Goal: Task Accomplishment & Management: Manage account settings

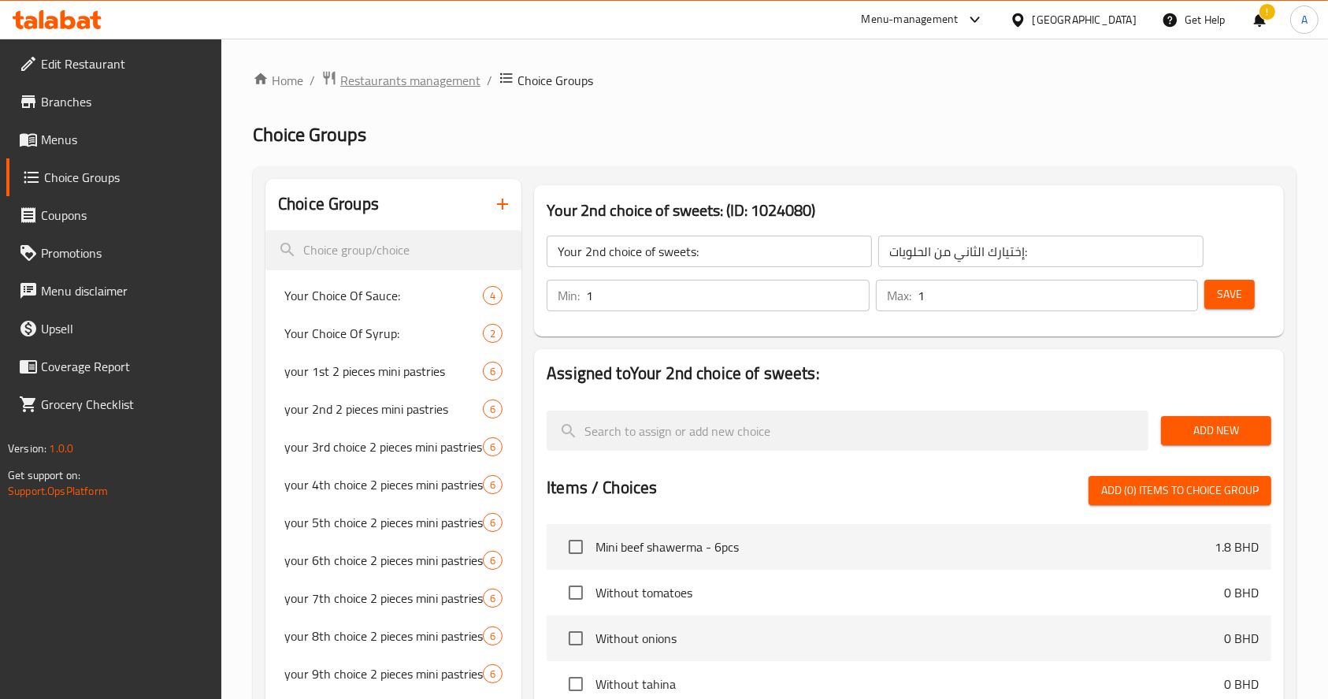
click at [359, 83] on span "Restaurants management" at bounding box center [410, 80] width 140 height 19
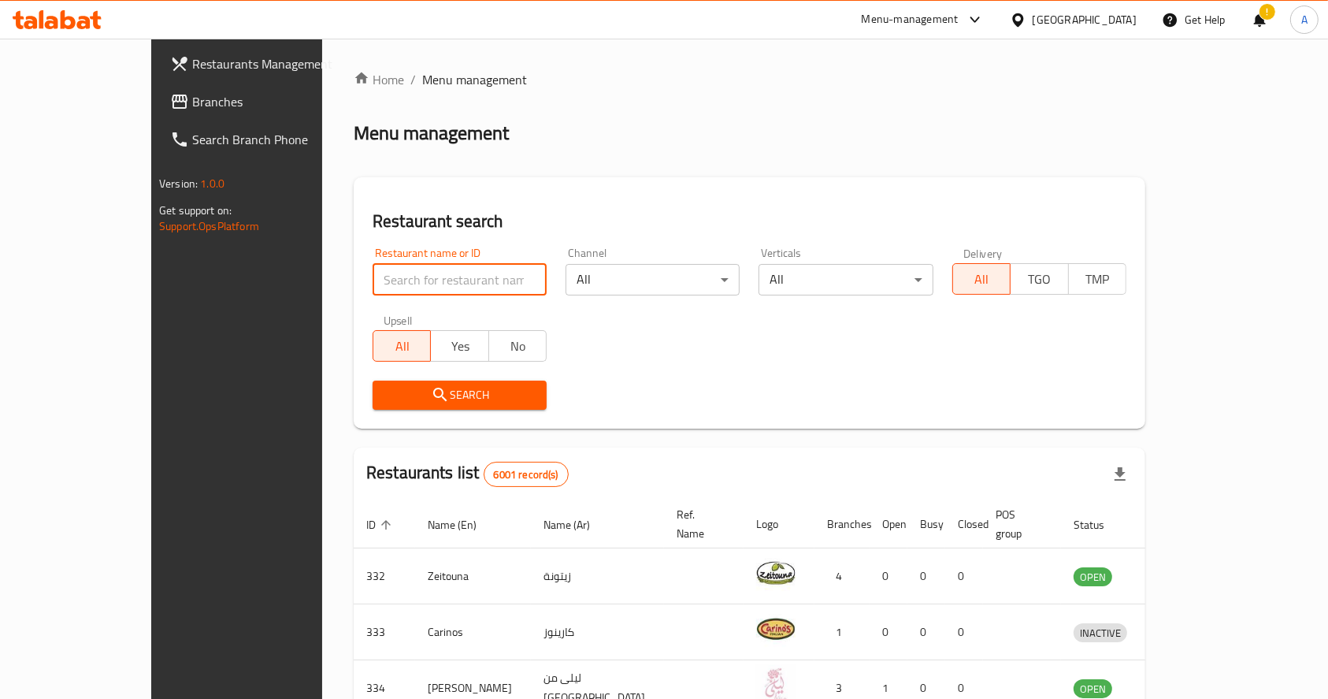
click at [391, 281] on input "search" at bounding box center [460, 280] width 174 height 32
type input "burger 2 go"
click button "Search" at bounding box center [460, 394] width 174 height 29
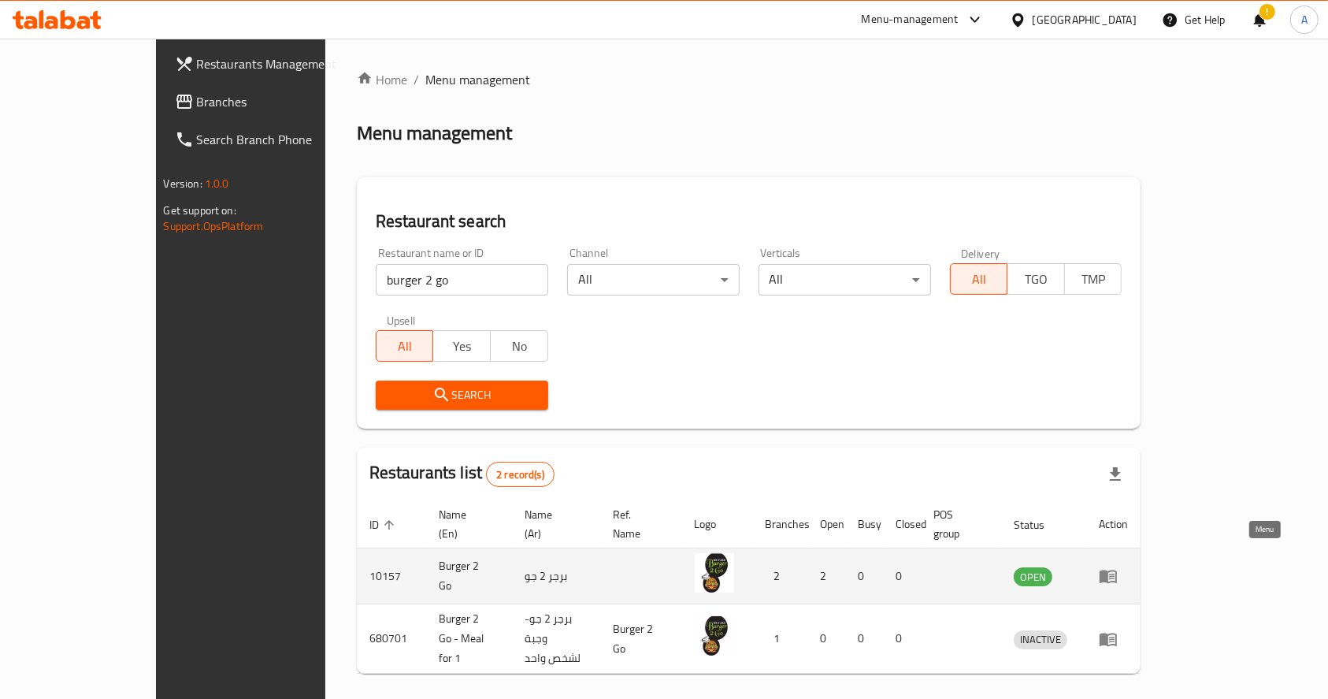
click at [1118, 566] on icon "enhanced table" at bounding box center [1108, 575] width 19 height 19
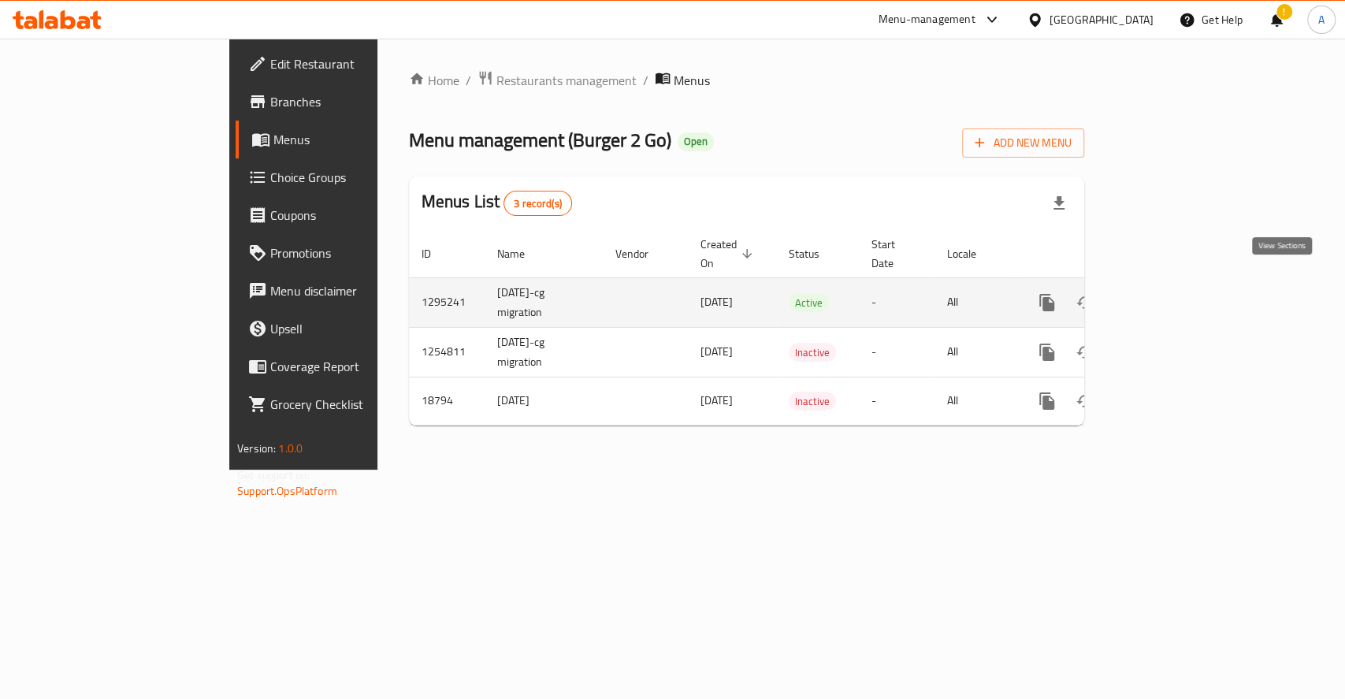
click at [1179, 291] on link "enhanced table" at bounding box center [1160, 303] width 38 height 38
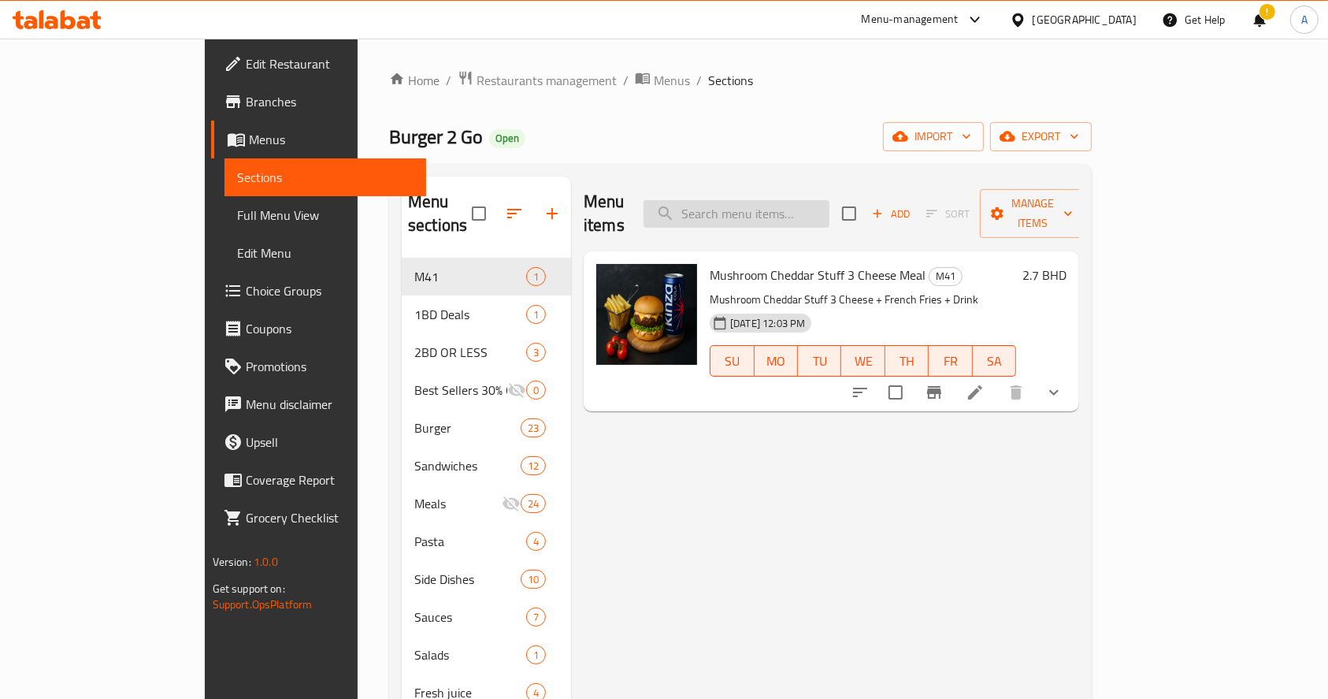
click at [829, 204] on input "search" at bounding box center [737, 214] width 186 height 28
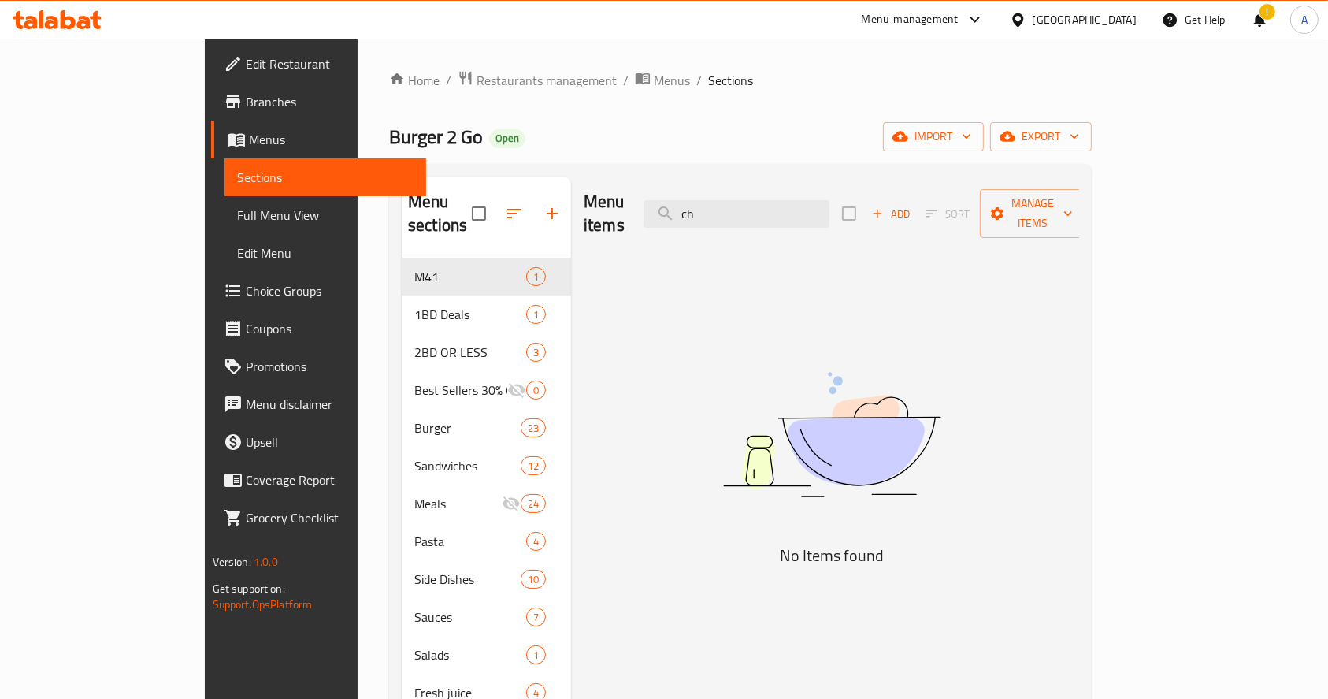
type input "c"
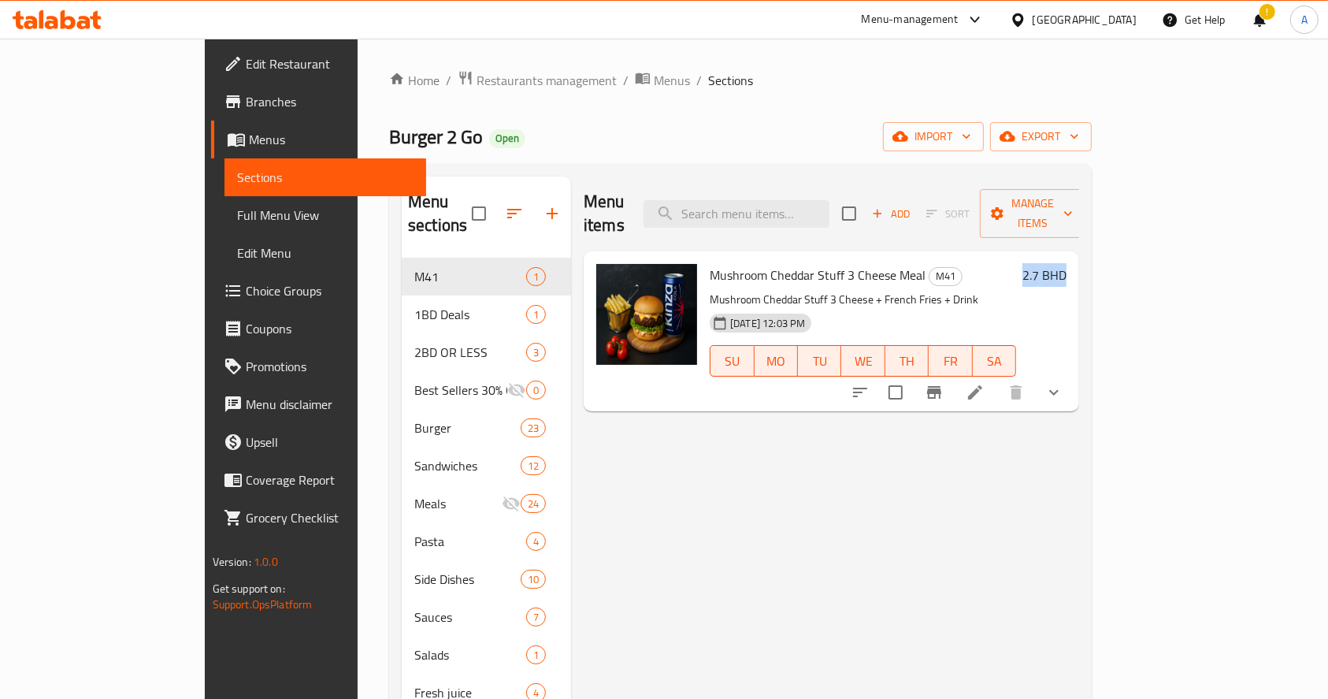
drag, startPoint x: 1225, startPoint y: 249, endPoint x: 1295, endPoint y: 259, distance: 70.8
click at [1092, 259] on div "Menu sections M41 1 1BD Deals 1 2BD OR LESS 3 Best Sellers 30% Off 0 Burger 23 …" at bounding box center [740, 526] width 703 height 724
click at [858, 544] on div "Menu items Add Sort Manage items Mushroom Cheddar Stuff 3 Cheese Meal M41 Mushr…" at bounding box center [825, 525] width 508 height 699
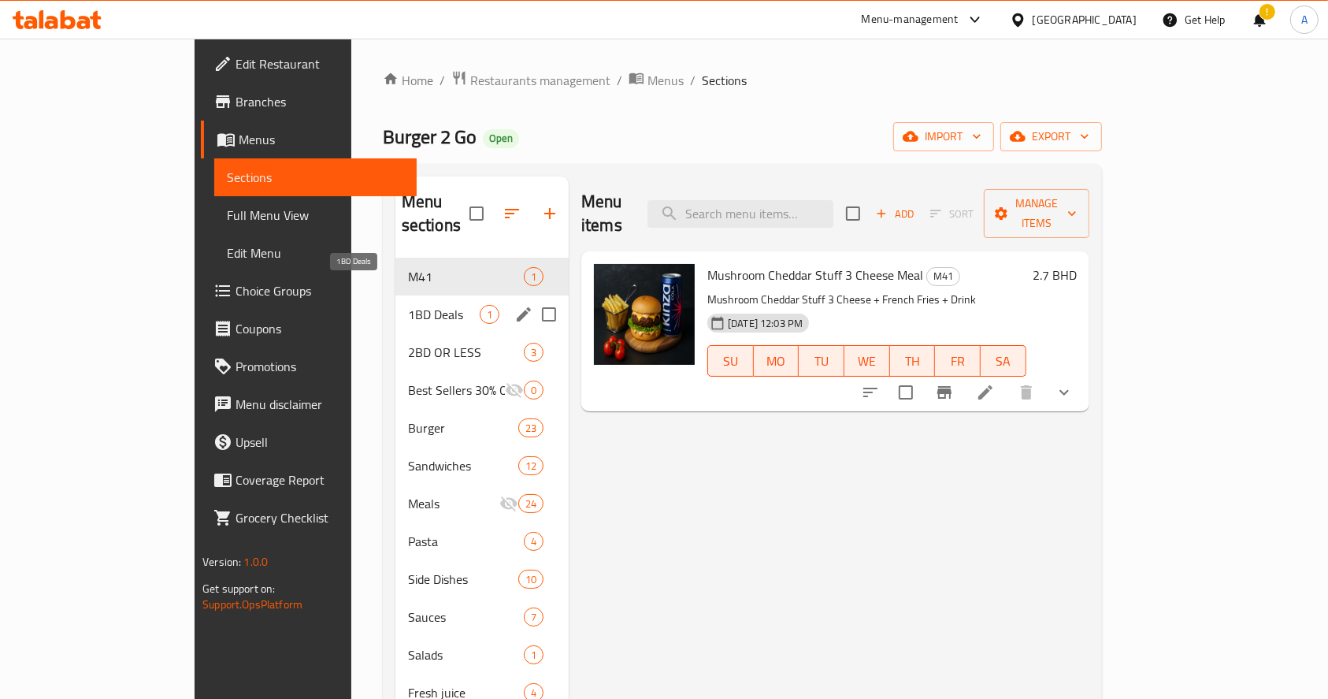
drag, startPoint x: 352, startPoint y: 288, endPoint x: 372, endPoint y: 309, distance: 28.4
click at [408, 305] on span "1BD Deals" at bounding box center [444, 314] width 72 height 19
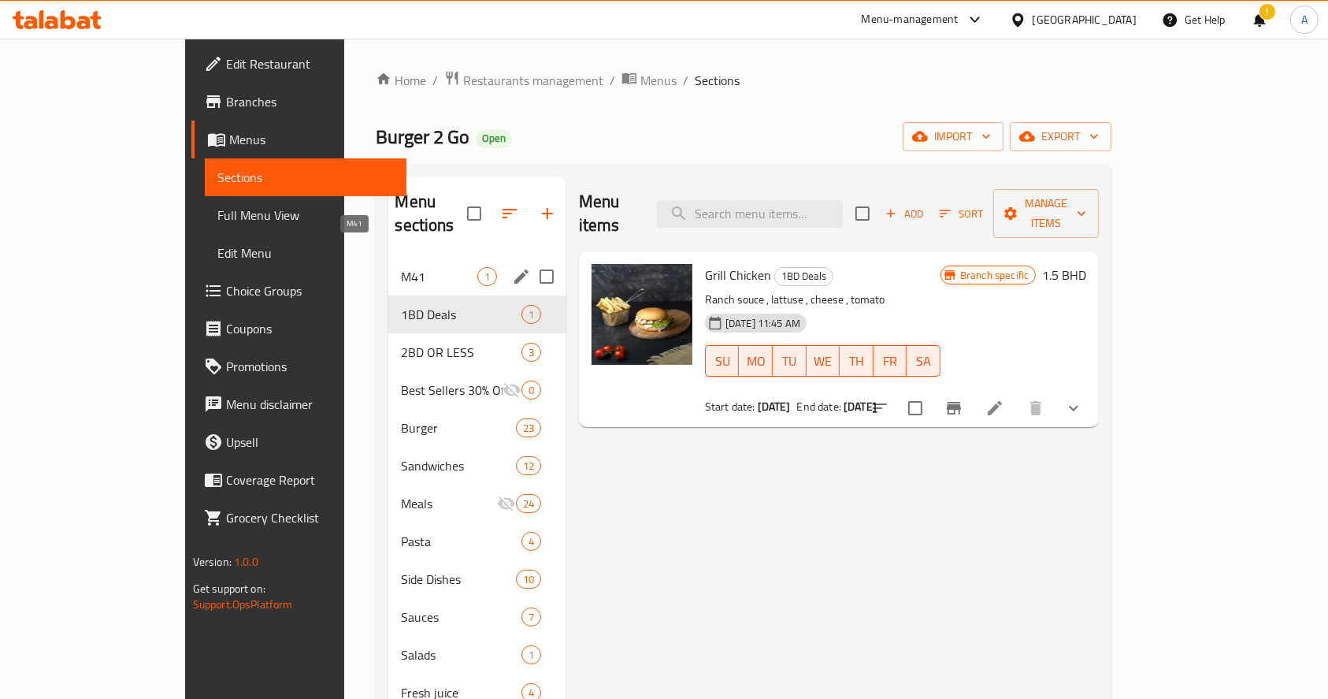
click at [401, 267] on span "M41" at bounding box center [439, 276] width 76 height 19
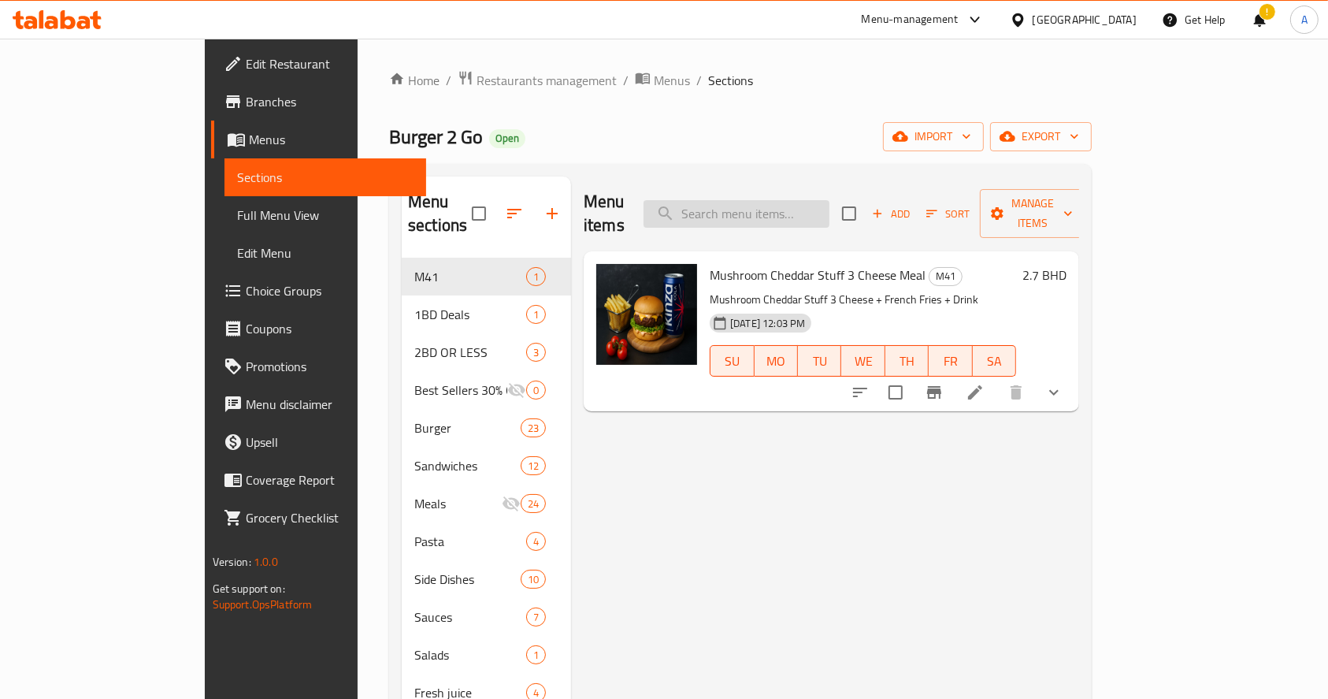
click at [829, 200] on input "search" at bounding box center [737, 214] width 186 height 28
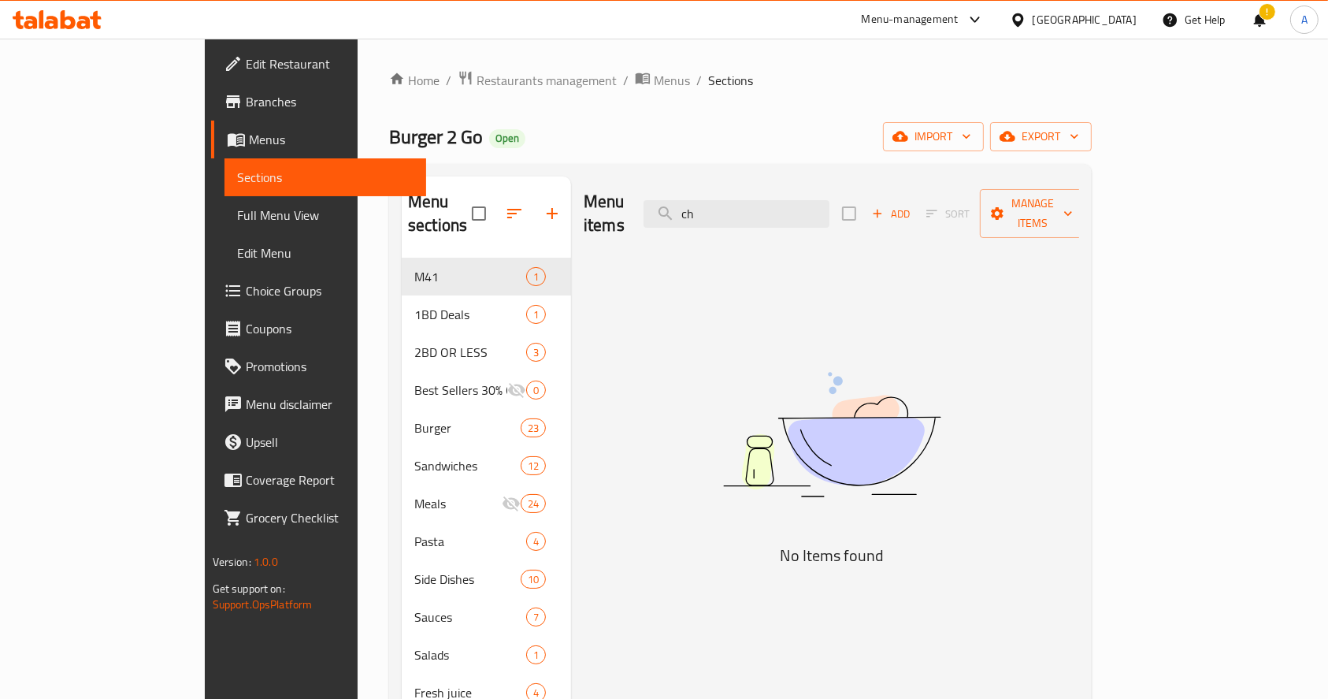
type input "c"
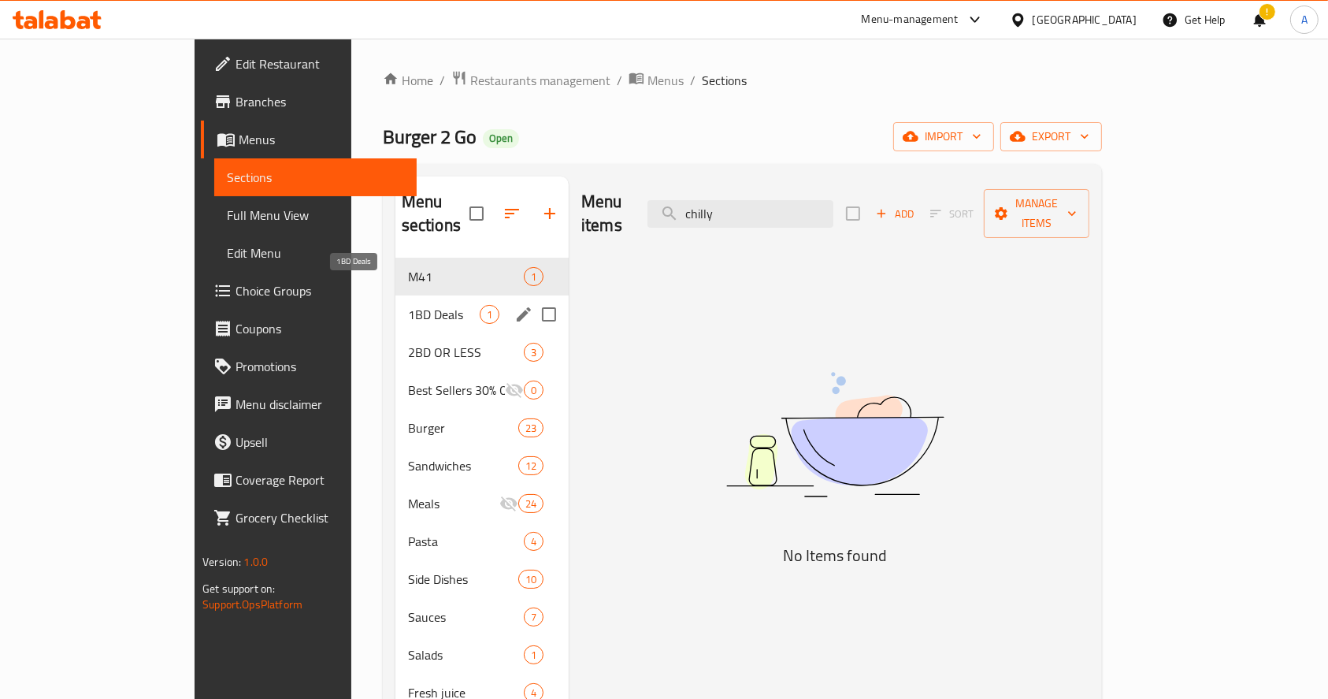
type input "chilly"
click at [408, 305] on span "1BD Deals" at bounding box center [444, 314] width 72 height 19
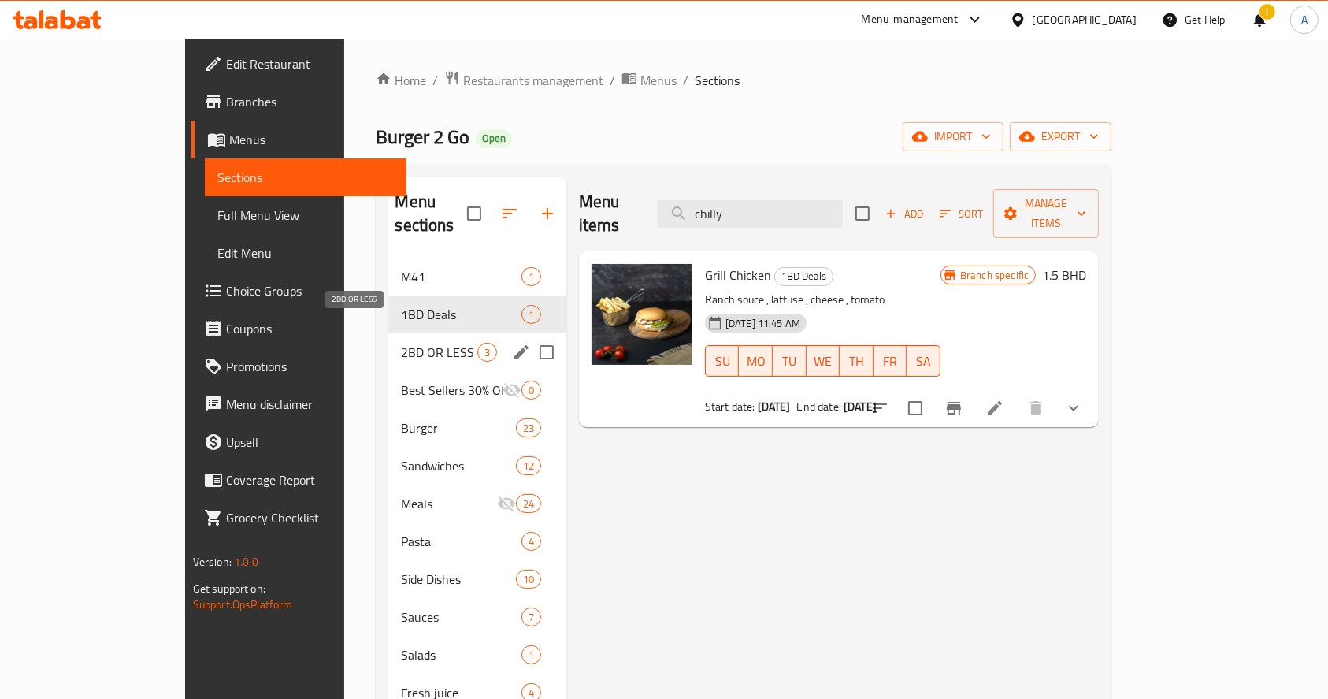
click at [401, 343] on span "2BD OR LESS" at bounding box center [439, 352] width 76 height 19
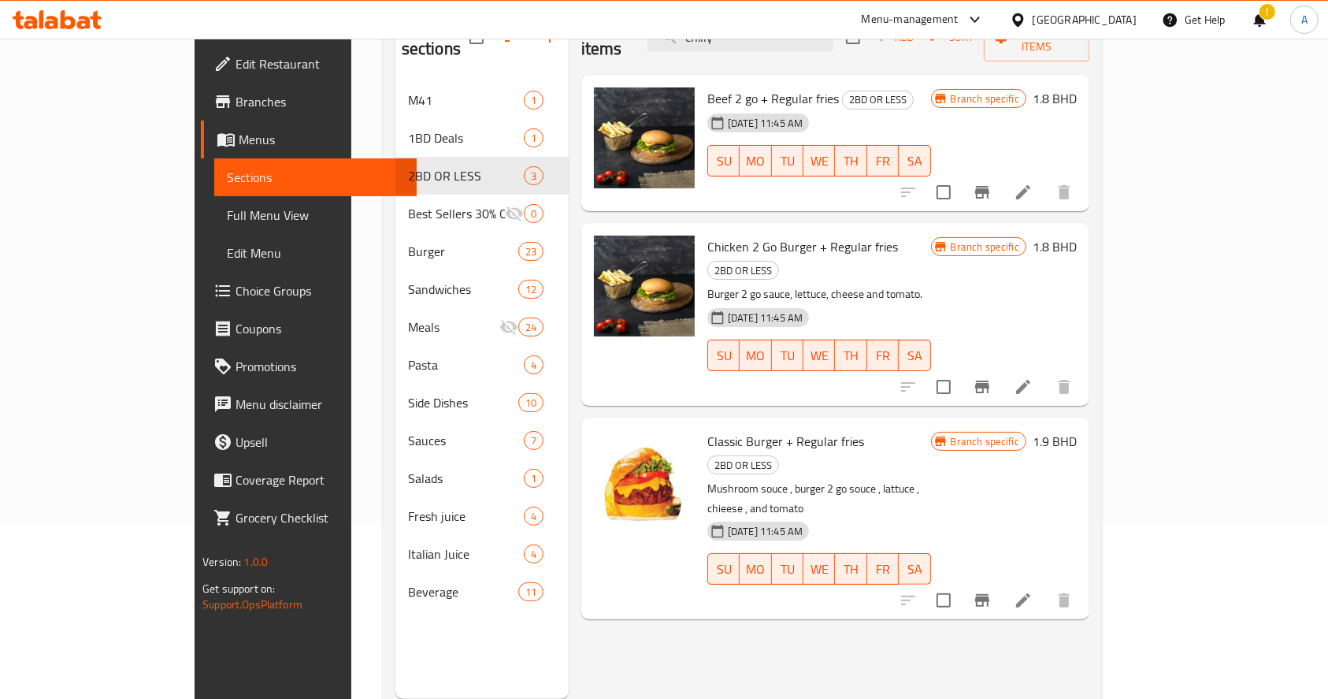
scroll to position [210, 0]
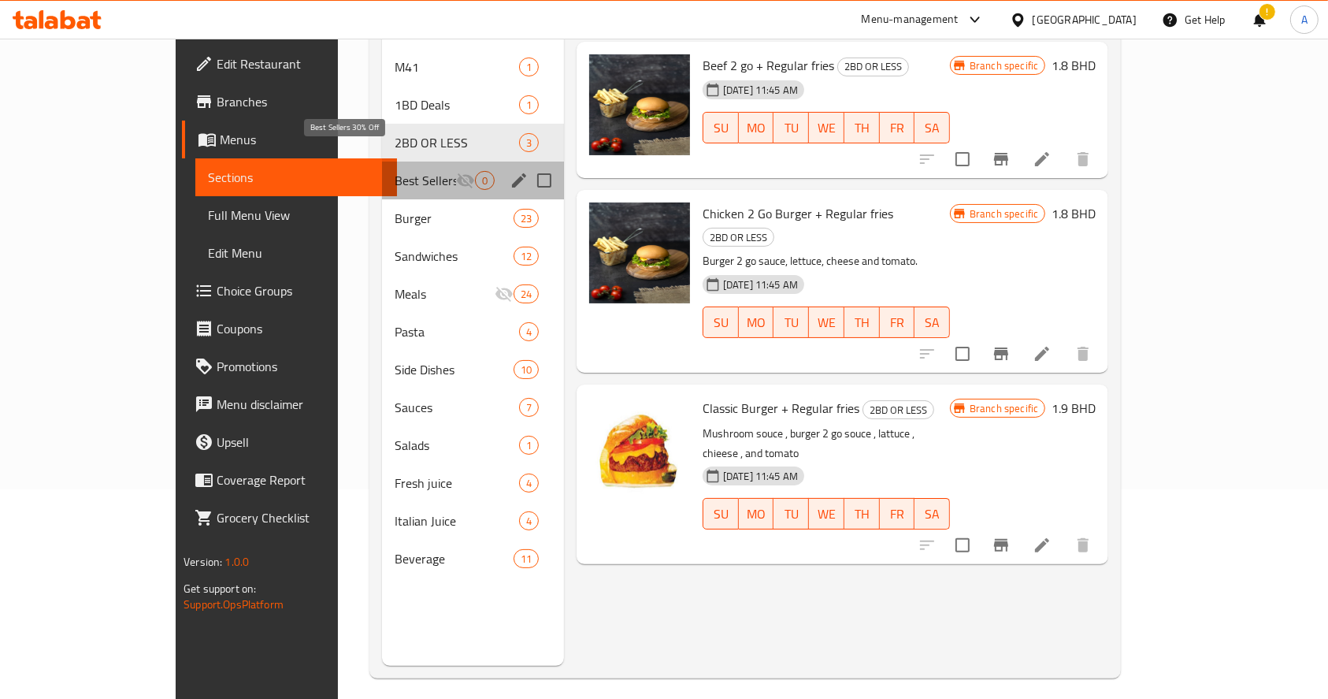
click at [395, 171] on span "Best Sellers 30% Off" at bounding box center [425, 180] width 61 height 19
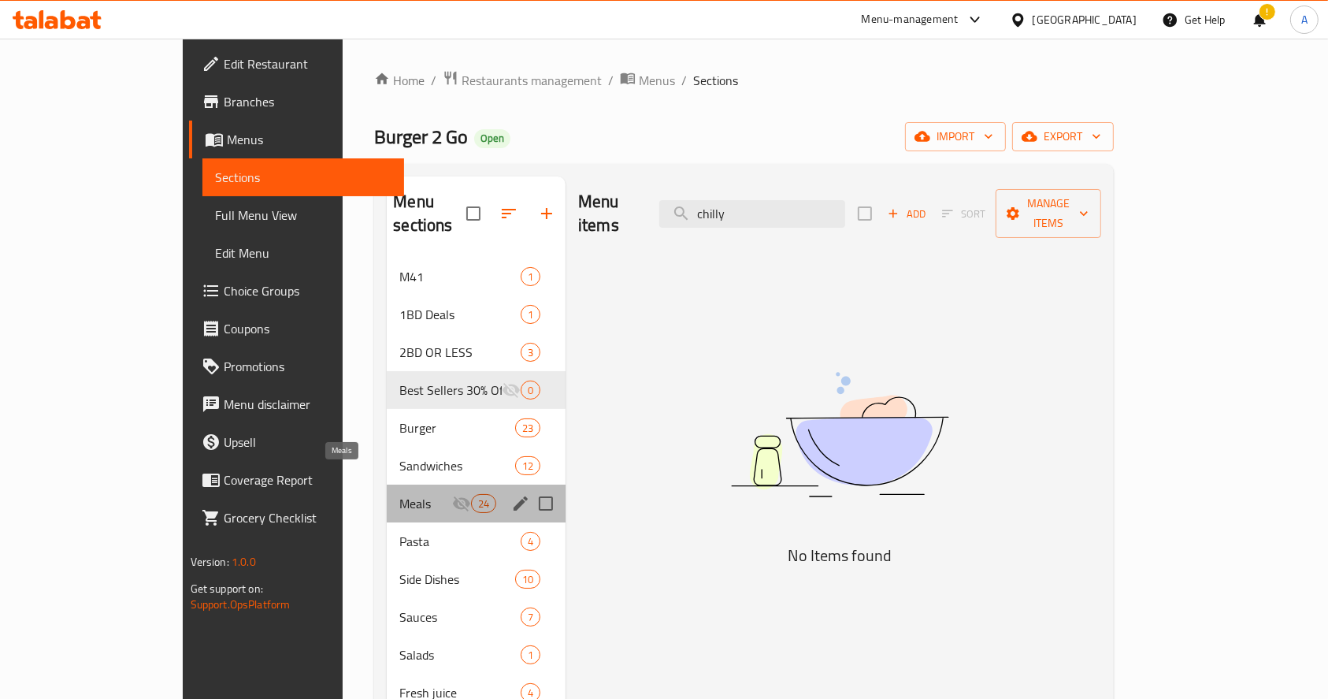
click at [399, 494] on span "Meals" at bounding box center [425, 503] width 52 height 19
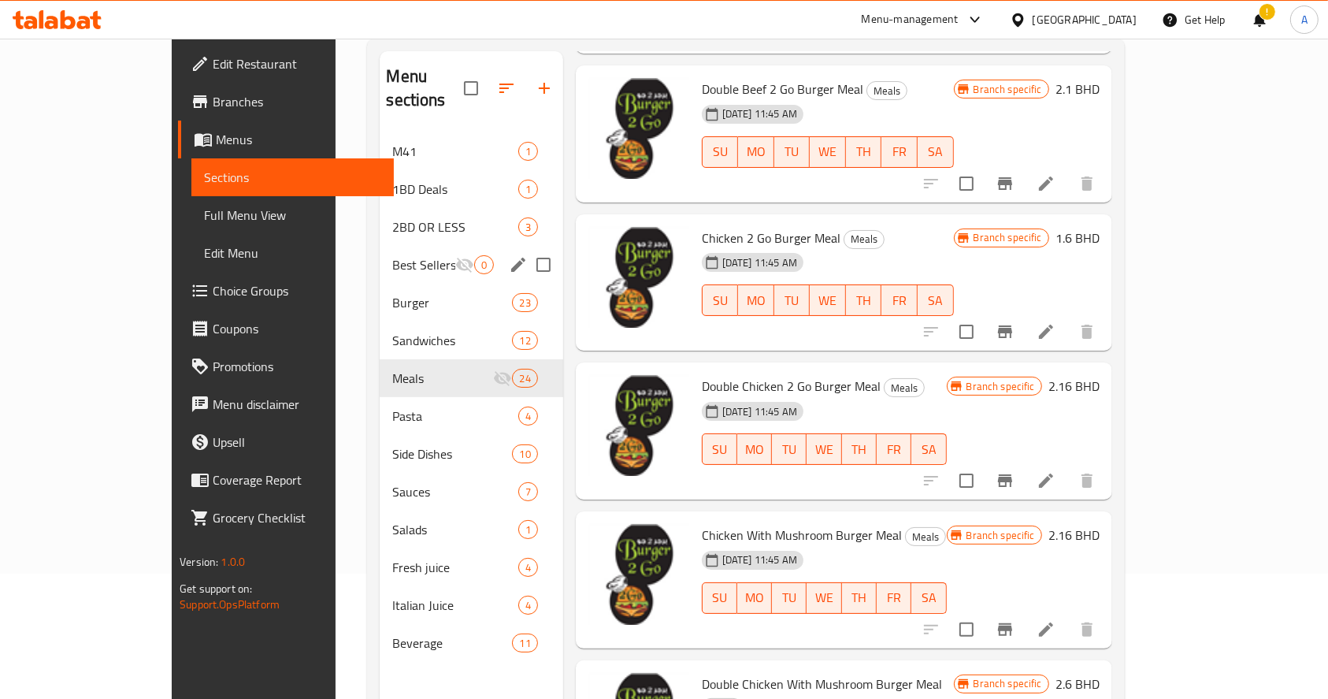
scroll to position [10, 0]
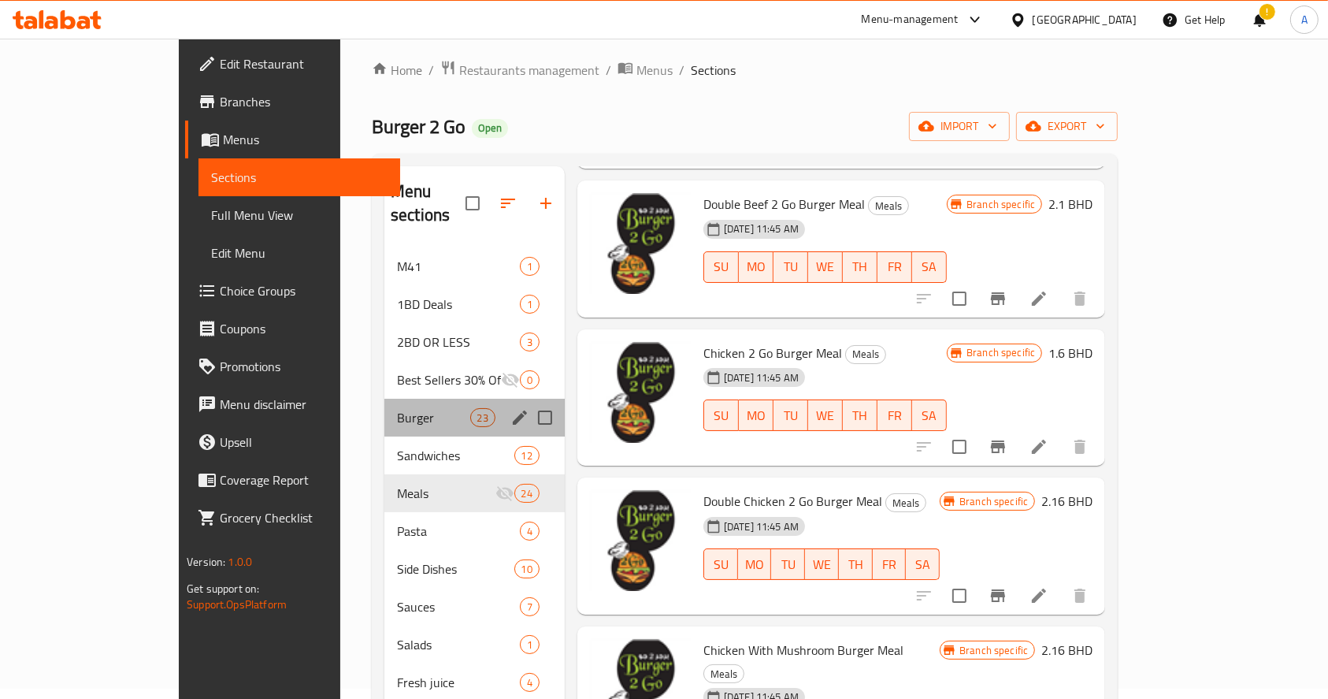
click at [384, 406] on div "Burger 23" at bounding box center [474, 418] width 180 height 38
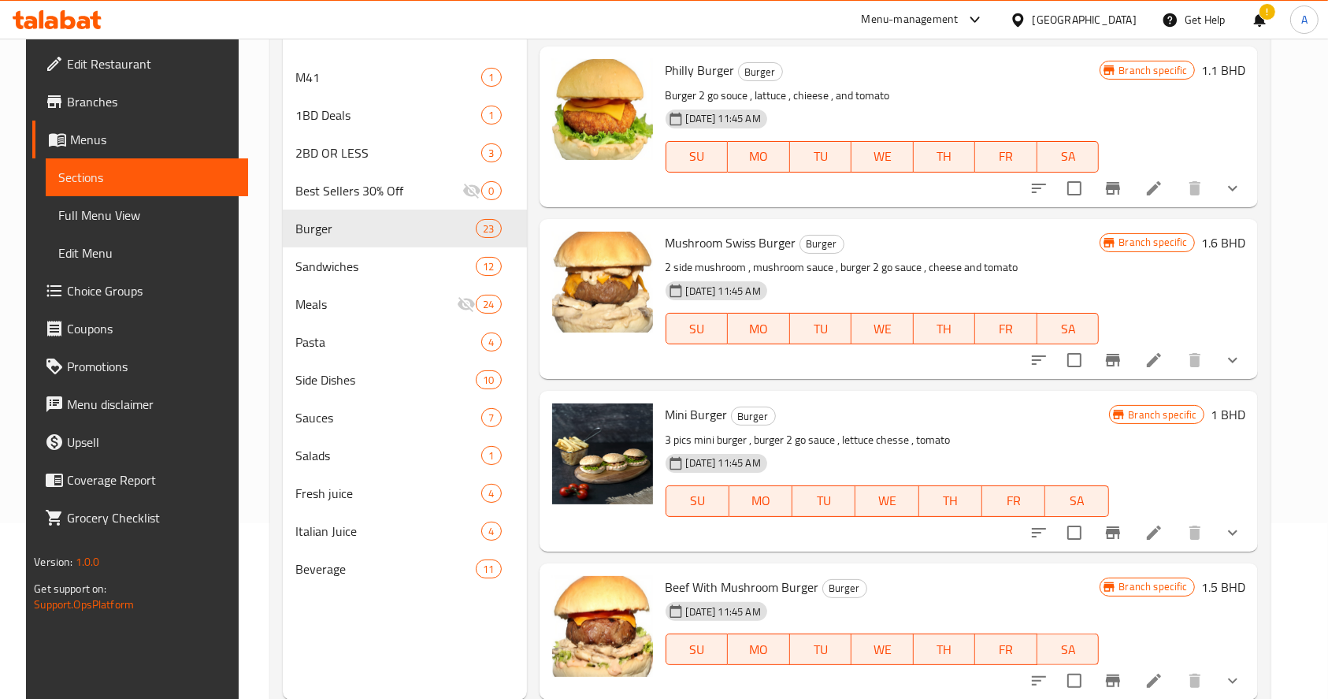
scroll to position [221, 0]
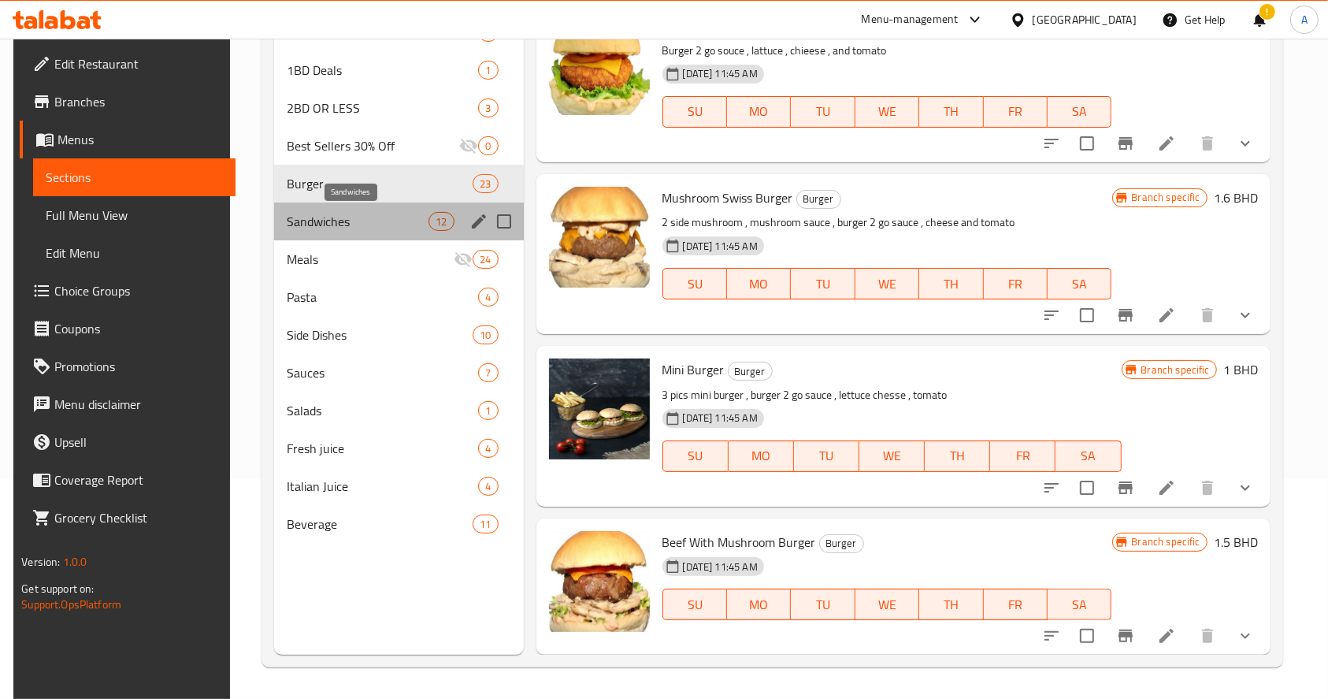
click at [369, 212] on span "Sandwiches" at bounding box center [358, 221] width 142 height 19
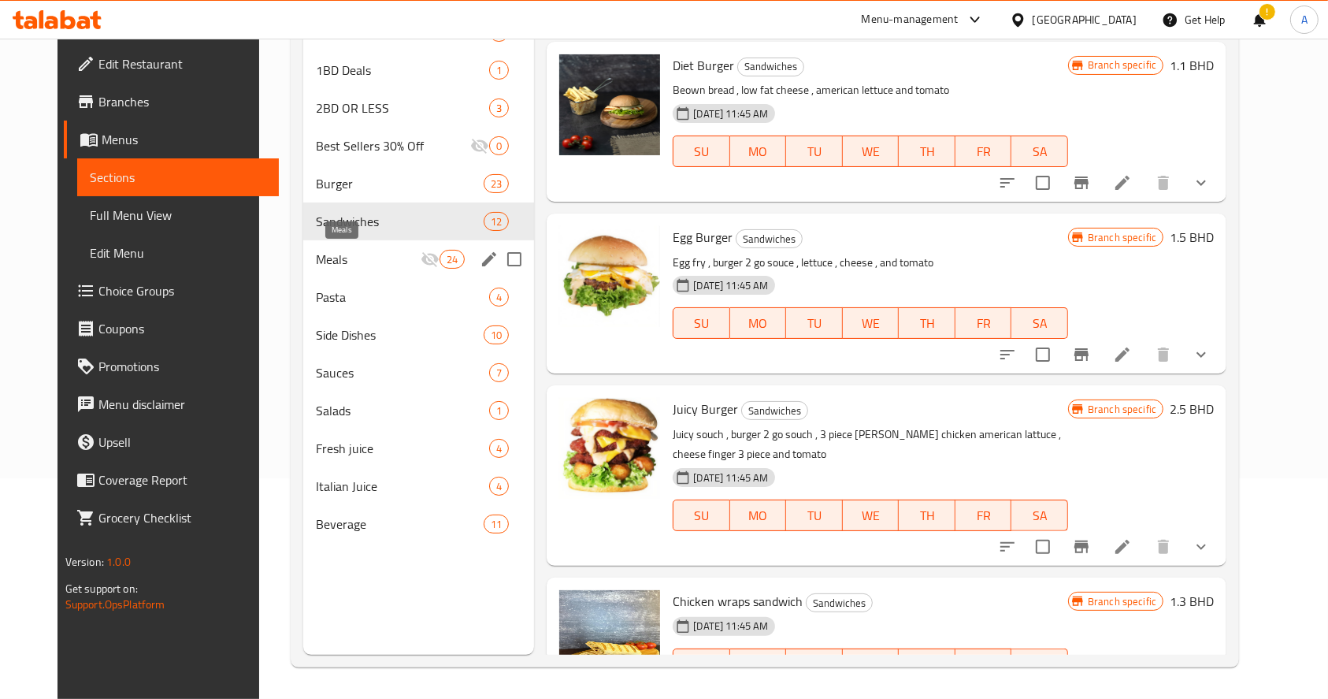
drag, startPoint x: 339, startPoint y: 255, endPoint x: 352, endPoint y: 270, distance: 20.1
click at [339, 255] on span "Meals" at bounding box center [368, 259] width 105 height 19
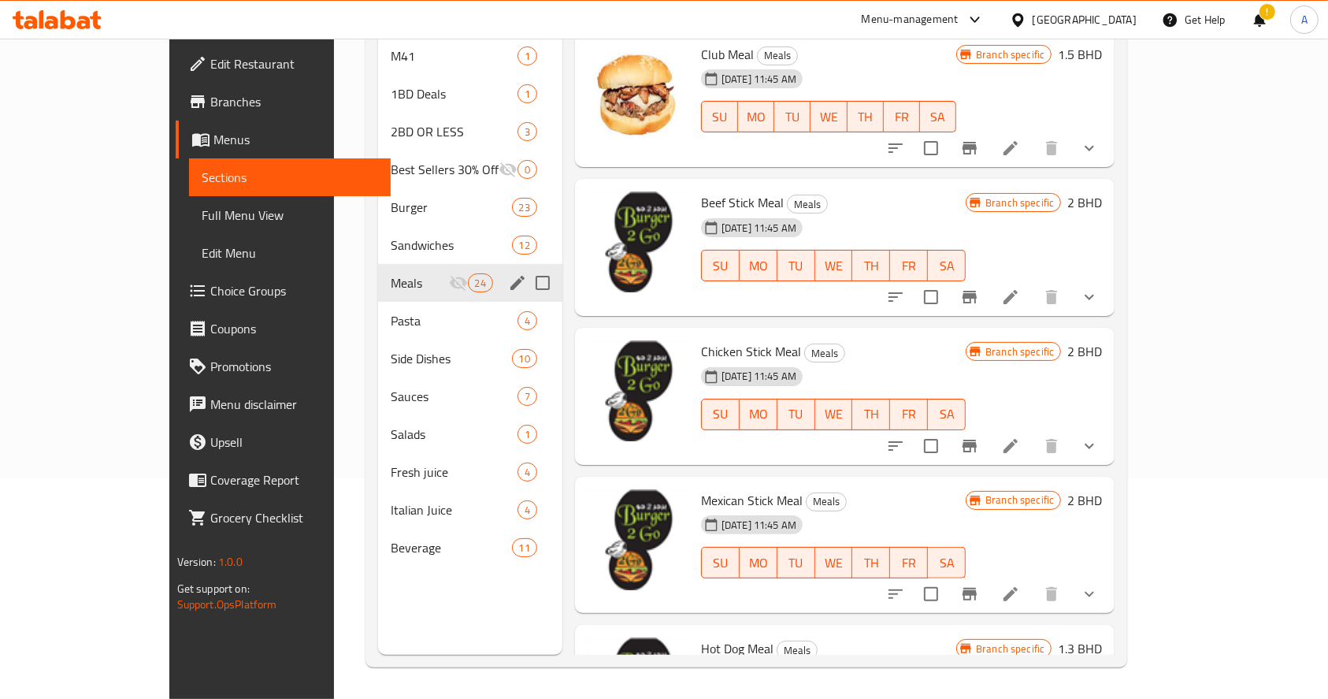
click at [391, 236] on span "Sandwiches" at bounding box center [451, 245] width 121 height 19
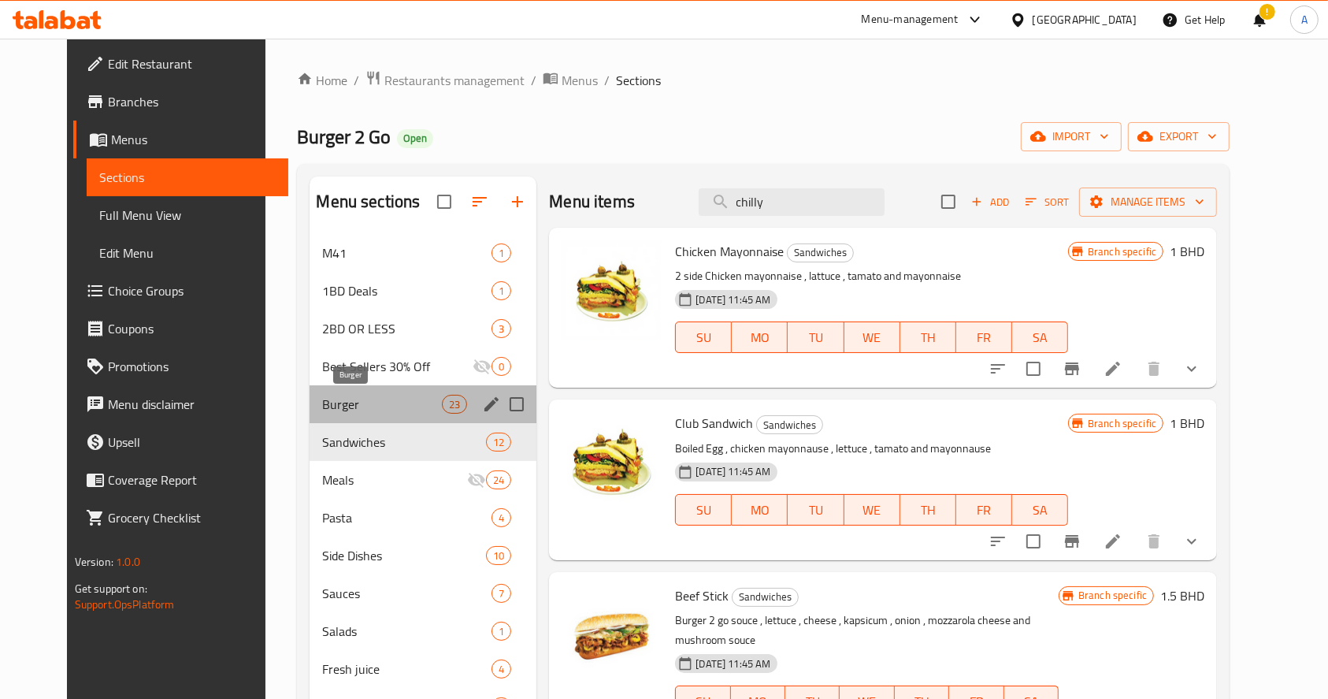
click at [340, 399] on span "Burger" at bounding box center [382, 404] width 120 height 19
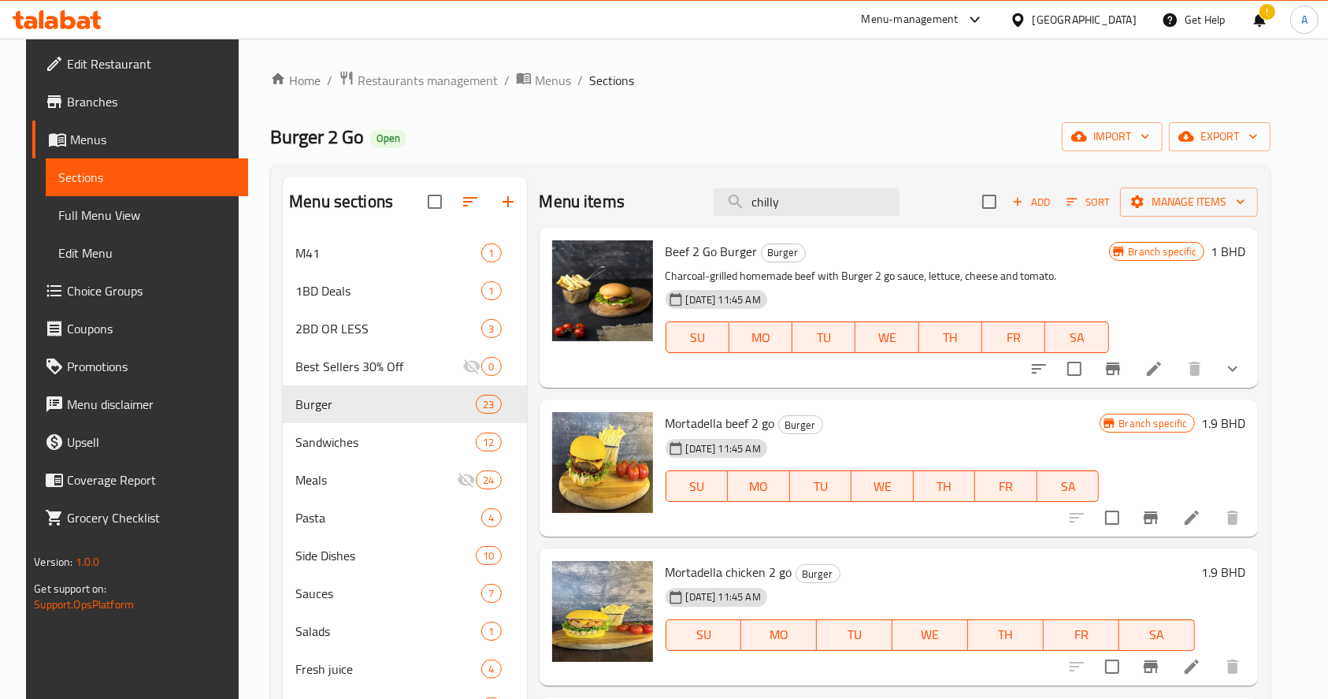
click at [365, 64] on div "Home / Restaurants management / Menus / Sections Burger 2 Go Open import export…" at bounding box center [770, 479] width 1063 height 881
click at [372, 71] on span "Restaurants management" at bounding box center [428, 80] width 140 height 19
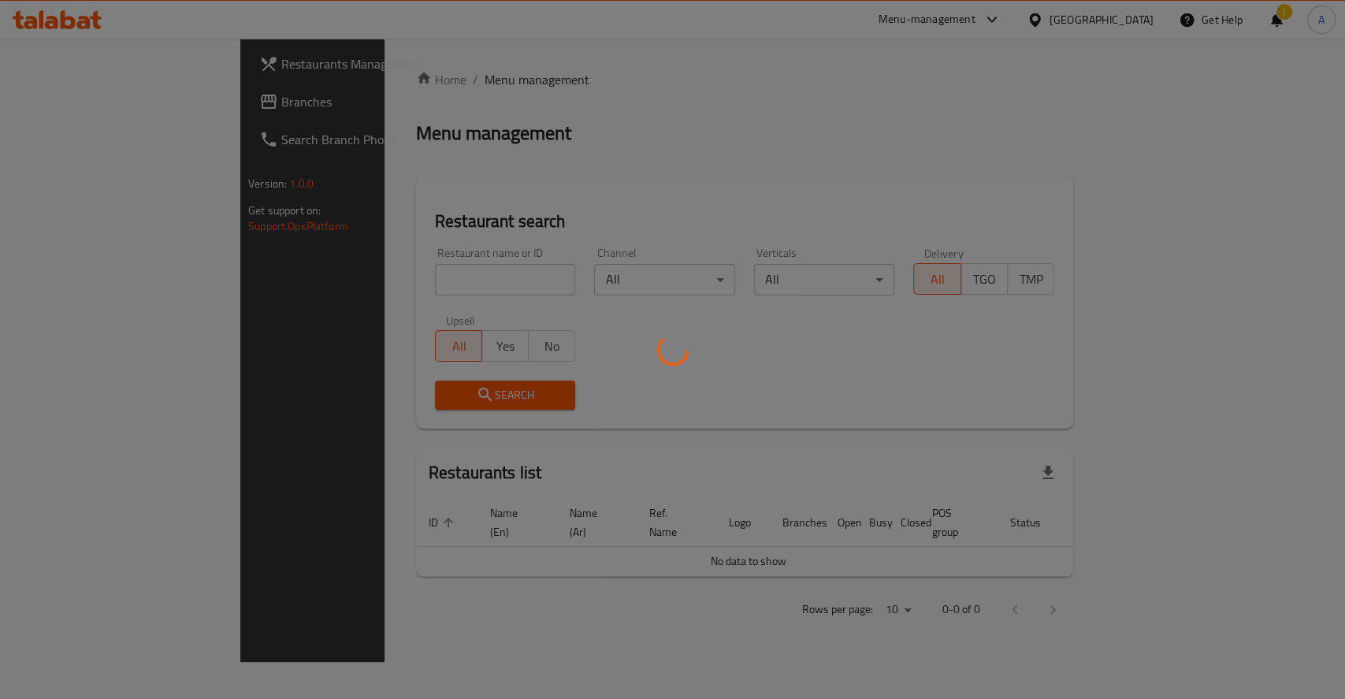
click at [387, 279] on div at bounding box center [672, 349] width 1345 height 699
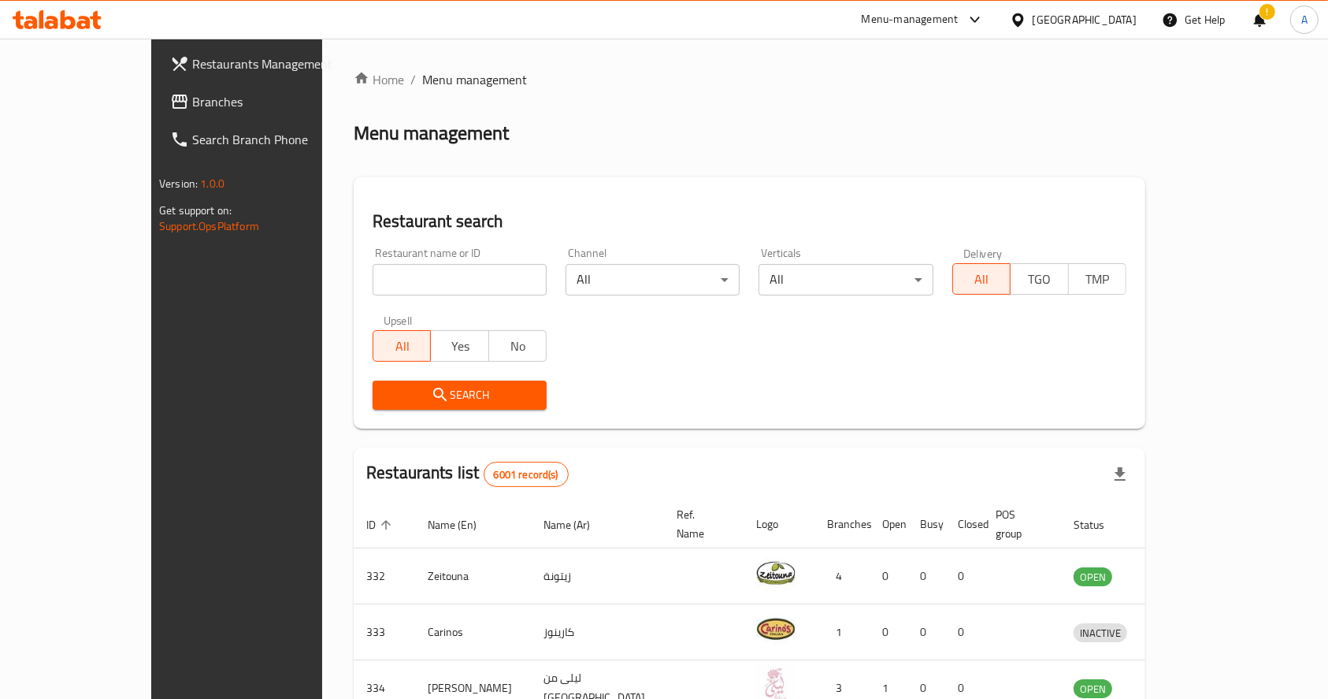
click at [434, 266] on input "search" at bounding box center [460, 280] width 174 height 32
type input "mini bites"
drag, startPoint x: 1115, startPoint y: 166, endPoint x: 477, endPoint y: 28, distance: 652.8
click at [1114, 166] on div "Home / Menu management Menu management Restaurant search Restaurant name or ID …" at bounding box center [750, 599] width 792 height 1059
click at [487, 277] on input "mini bites" at bounding box center [460, 280] width 174 height 32
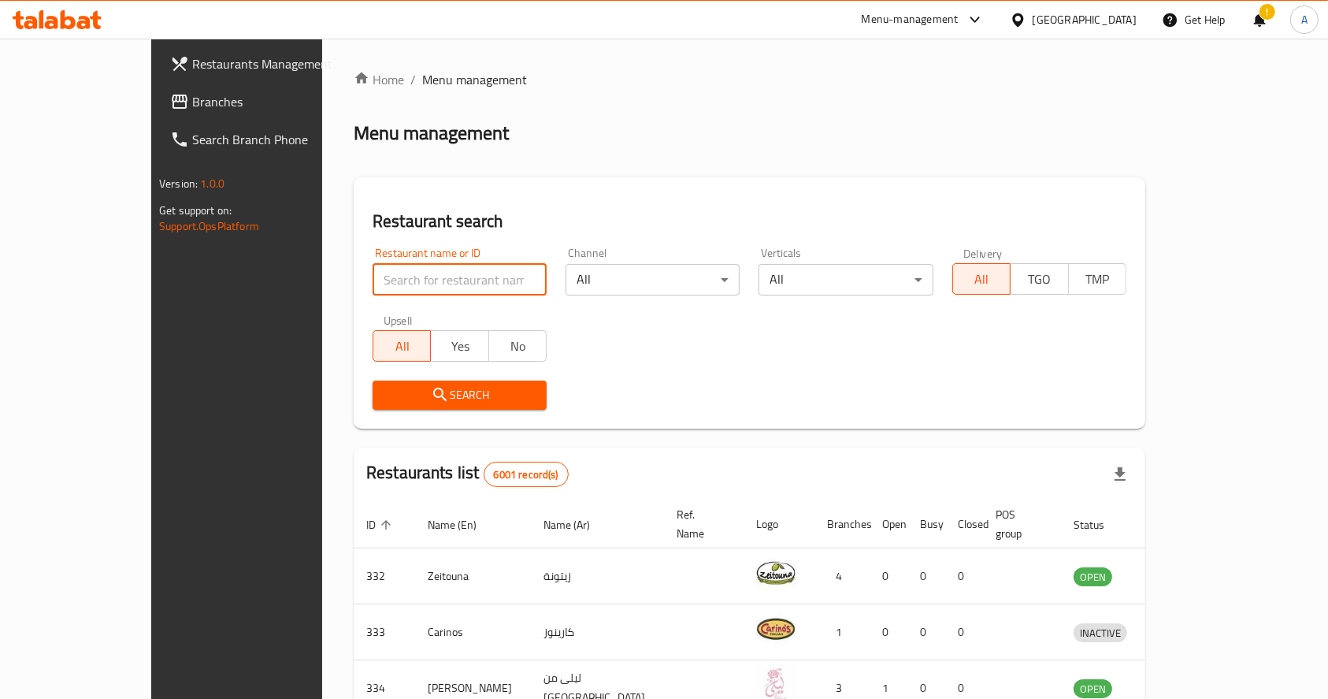
click at [418, 278] on input "search" at bounding box center [460, 280] width 174 height 32
type input "burger 2 go"
click at [373, 408] on button "Search" at bounding box center [460, 394] width 174 height 29
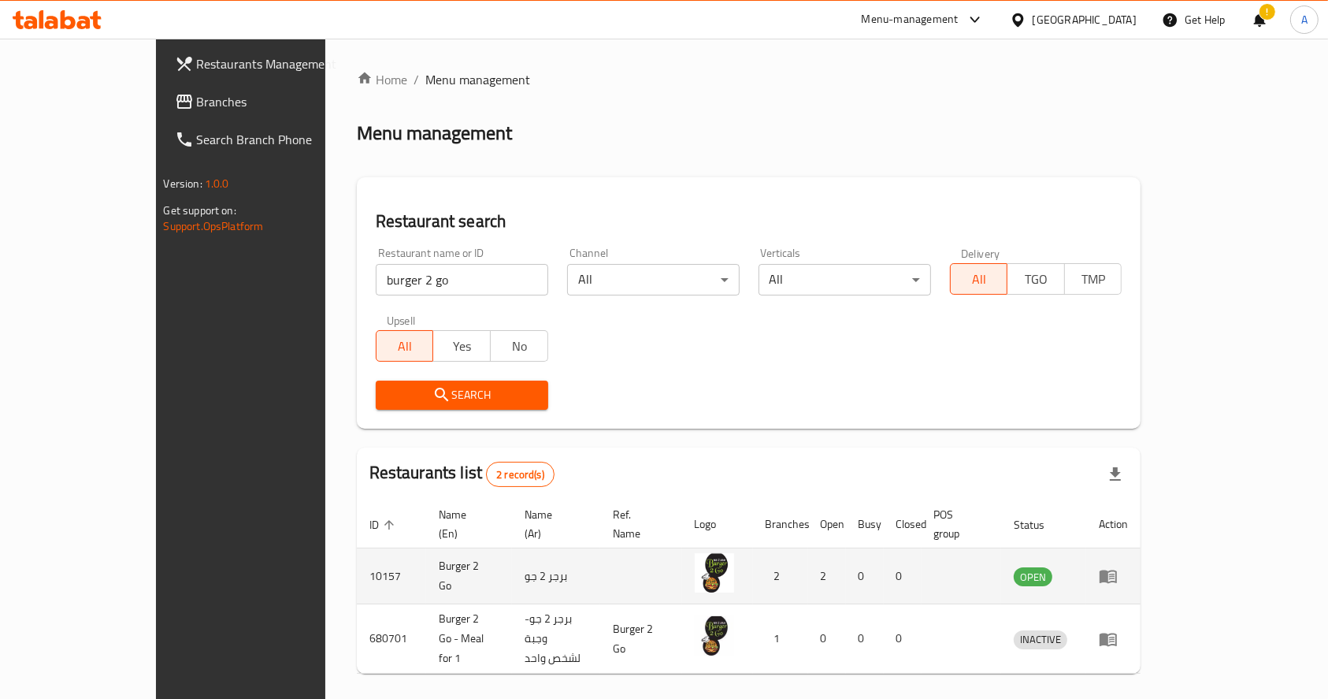
click at [1141, 548] on td "enhanced table" at bounding box center [1113, 576] width 54 height 56
click at [1117, 570] on icon "enhanced table" at bounding box center [1108, 576] width 17 height 13
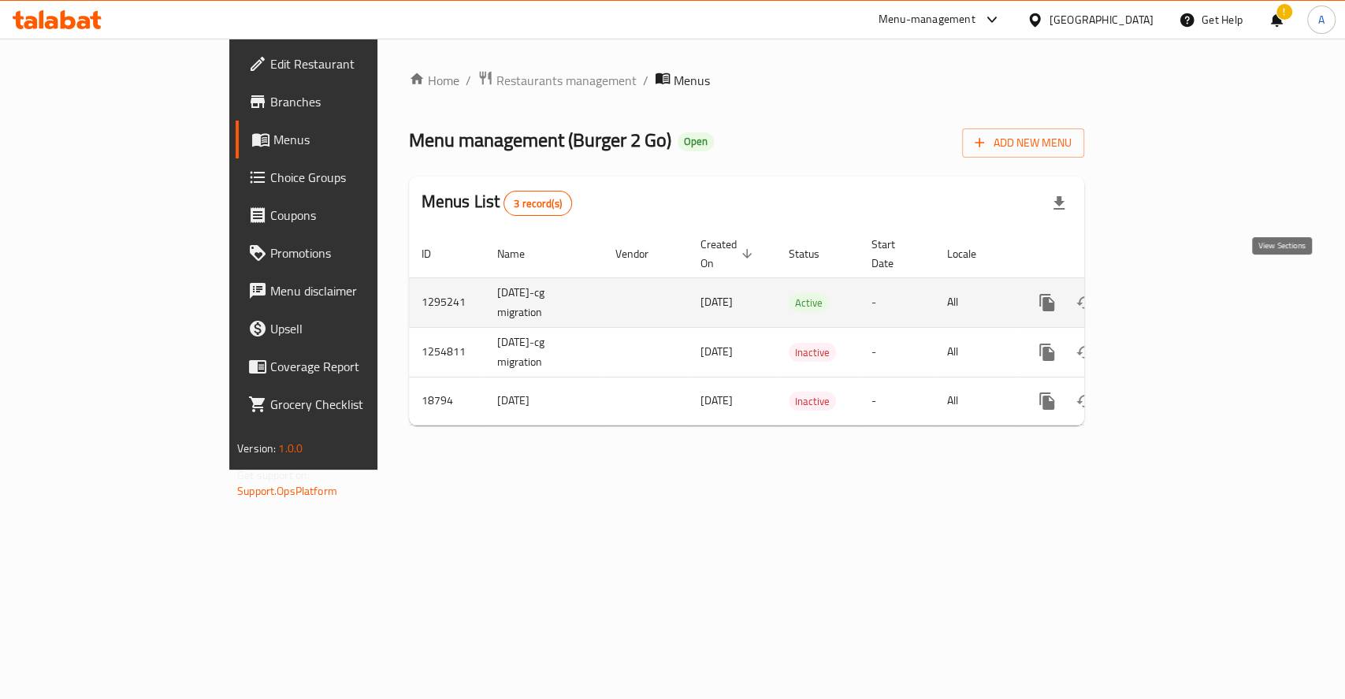
click at [1170, 293] on icon "enhanced table" at bounding box center [1160, 302] width 19 height 19
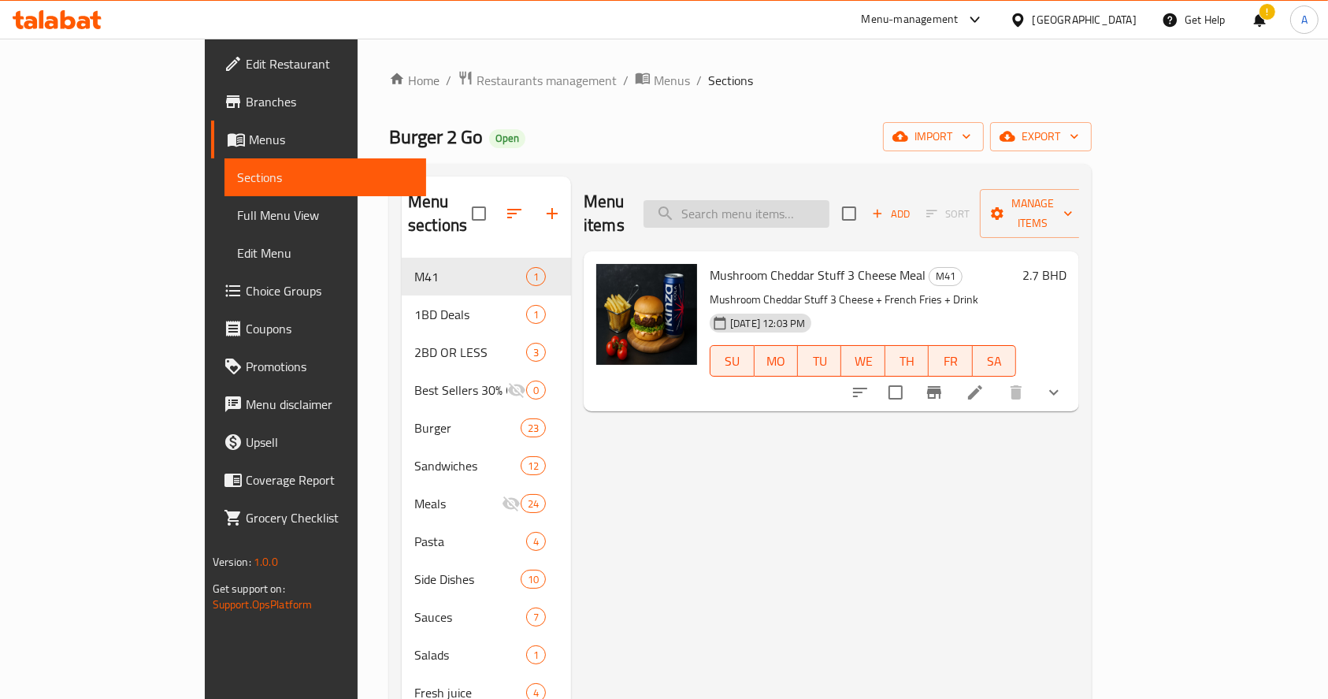
click at [769, 207] on input "search" at bounding box center [737, 214] width 186 height 28
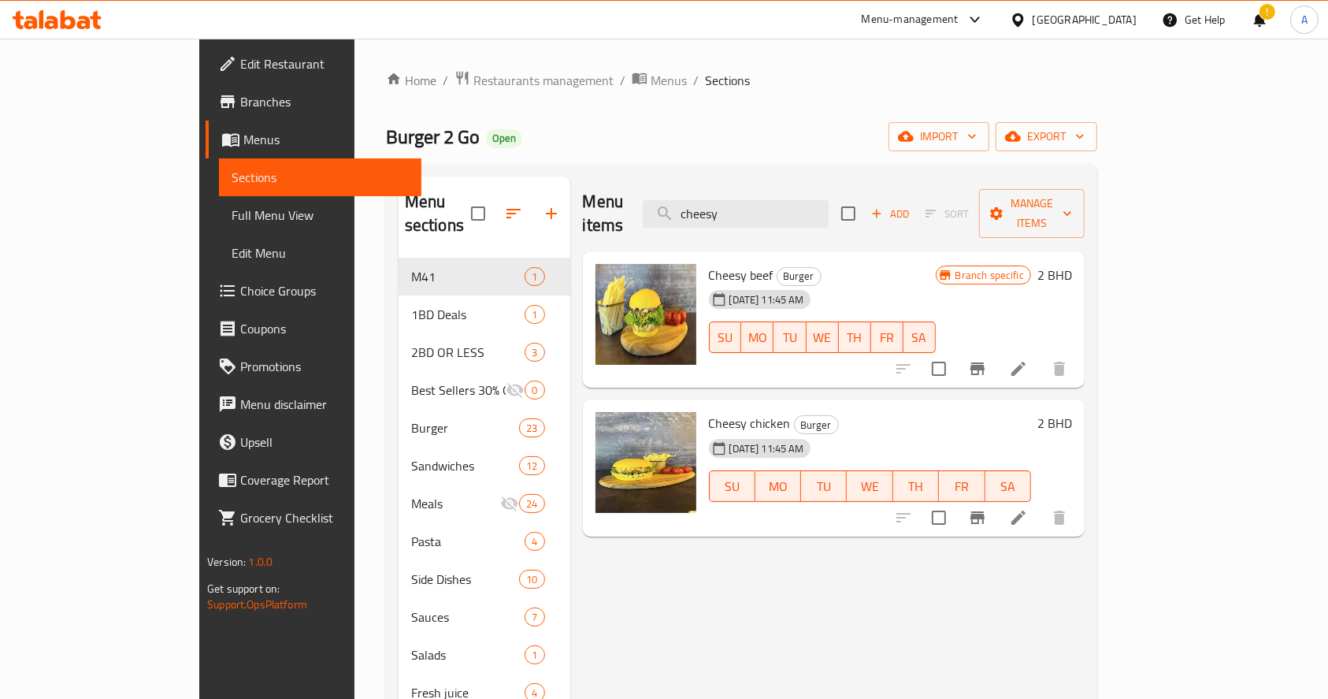
type input "cheesy"
click at [1041, 503] on li at bounding box center [1018, 517] width 44 height 28
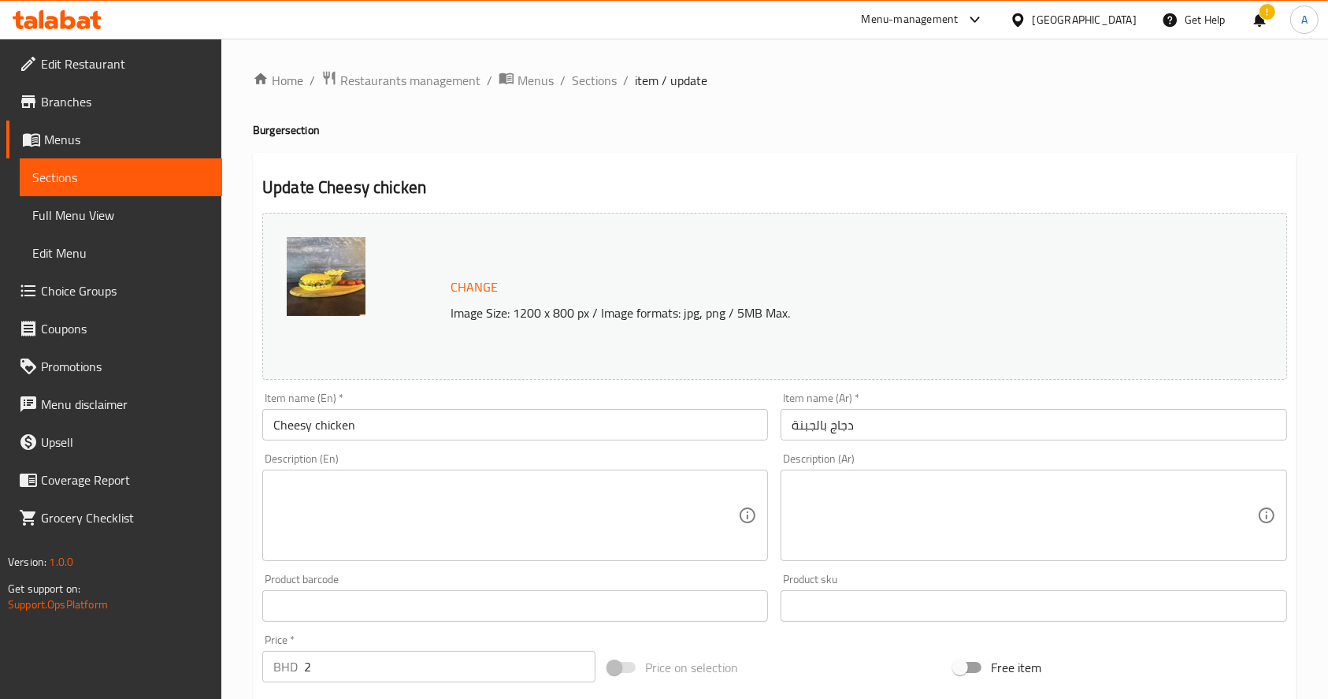
click at [188, 184] on span "Sections" at bounding box center [120, 177] width 177 height 19
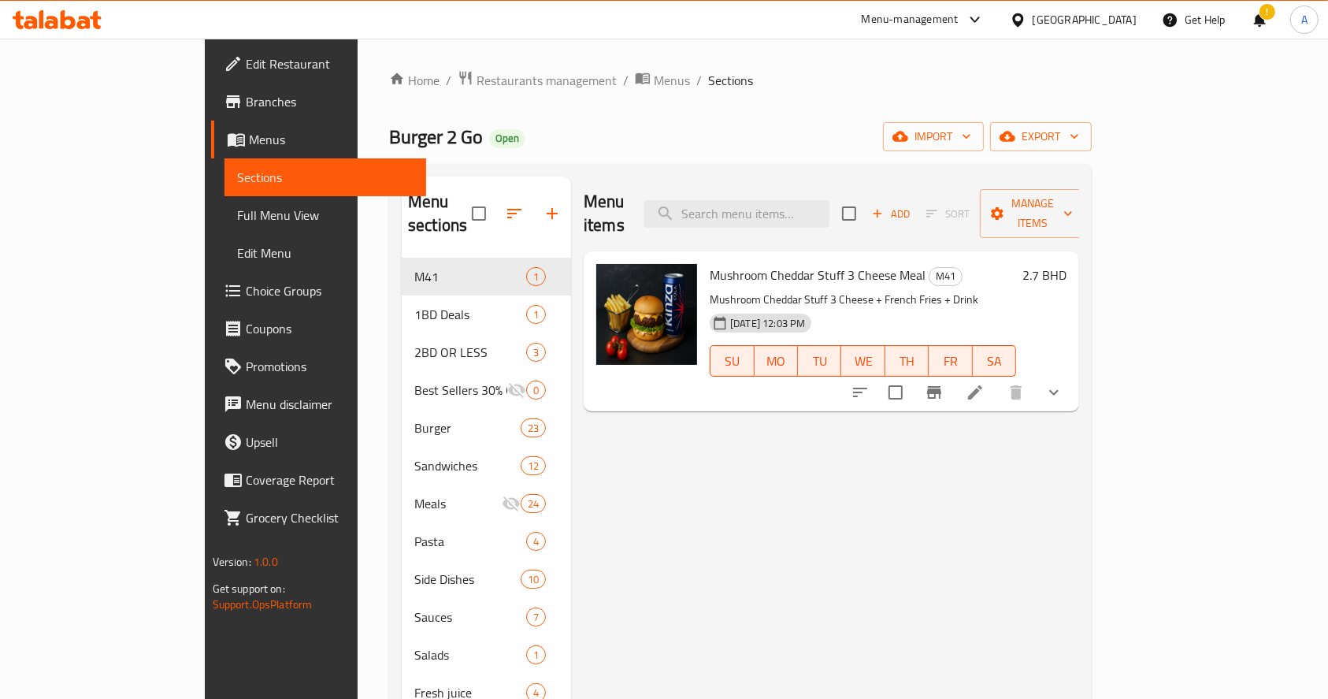
drag, startPoint x: 1258, startPoint y: 518, endPoint x: 1185, endPoint y: 537, distance: 75.7
click at [1079, 518] on div "Menu items Add Sort Manage items Mushroom Cheddar Stuff 3 Cheese Meal M41 Mushr…" at bounding box center [825, 525] width 508 height 699
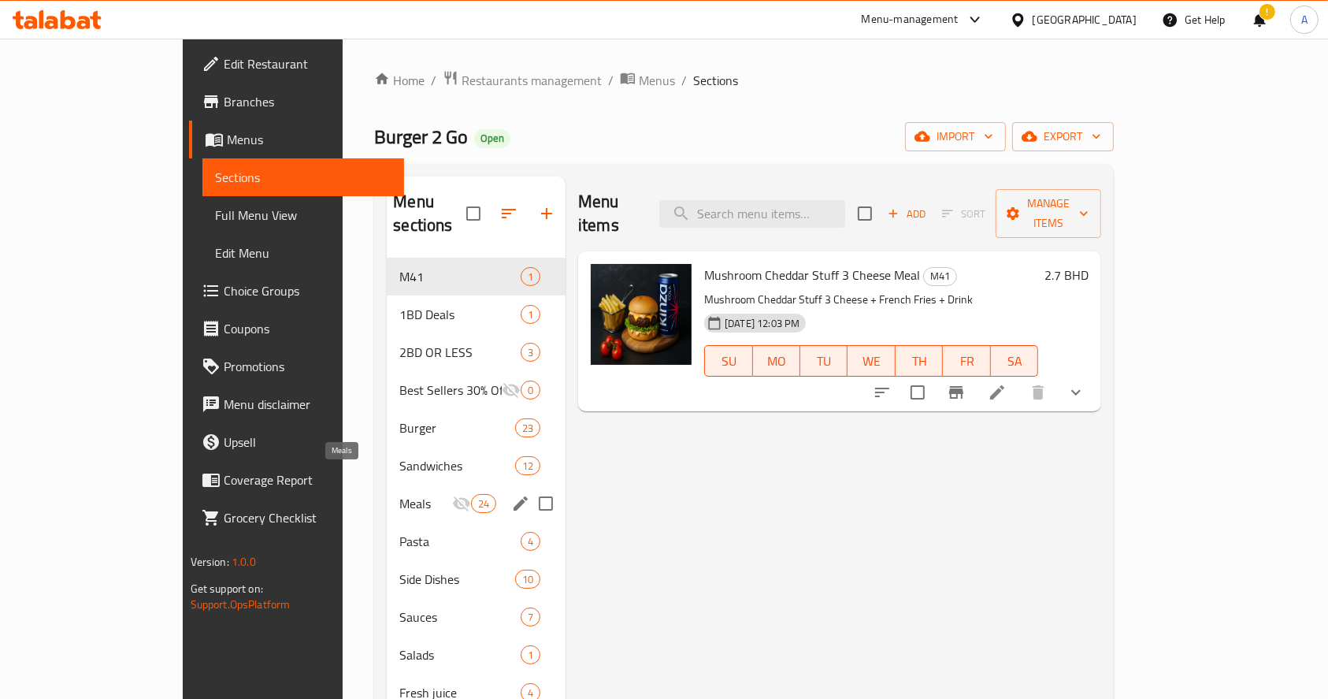
click at [399, 494] on span "Meals" at bounding box center [425, 503] width 52 height 19
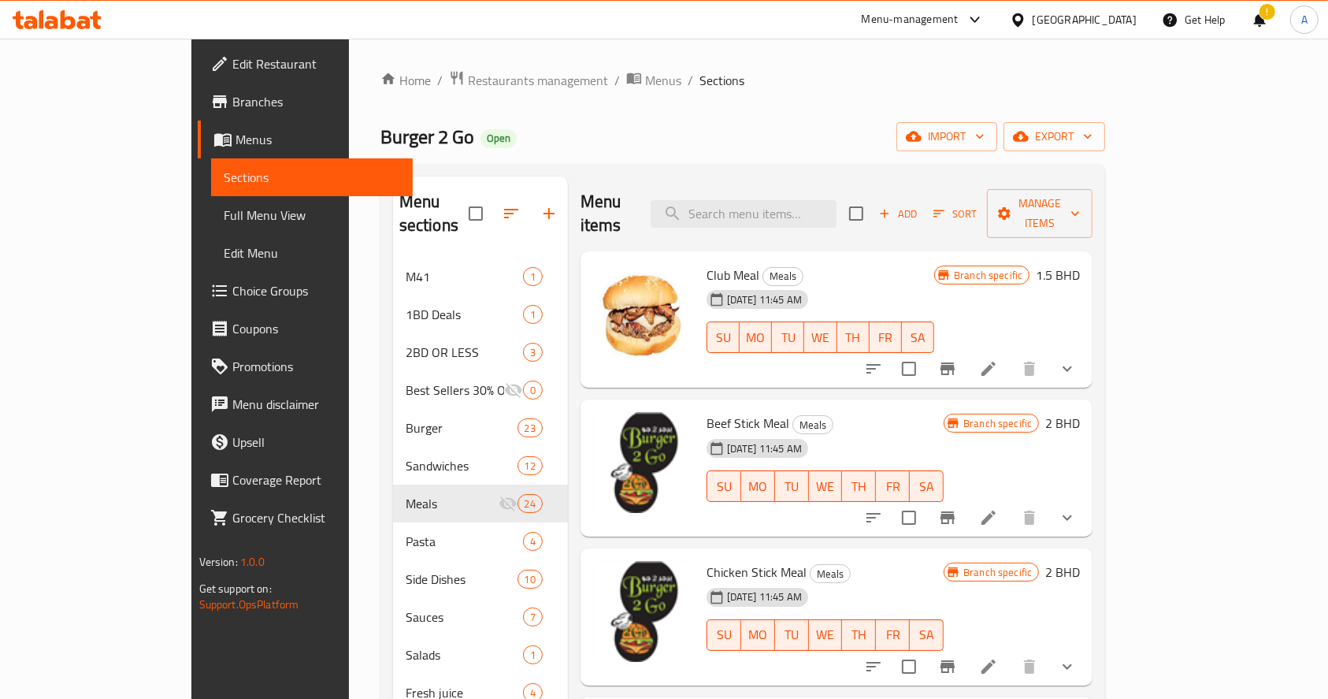
click at [807, 174] on div "Menu sections M41 1 1BD Deals 1 2BD OR LESS 3 Best Sellers 30% Off 0 Burger 23 …" at bounding box center [742, 526] width 725 height 724
click at [797, 200] on input "search" at bounding box center [744, 214] width 186 height 28
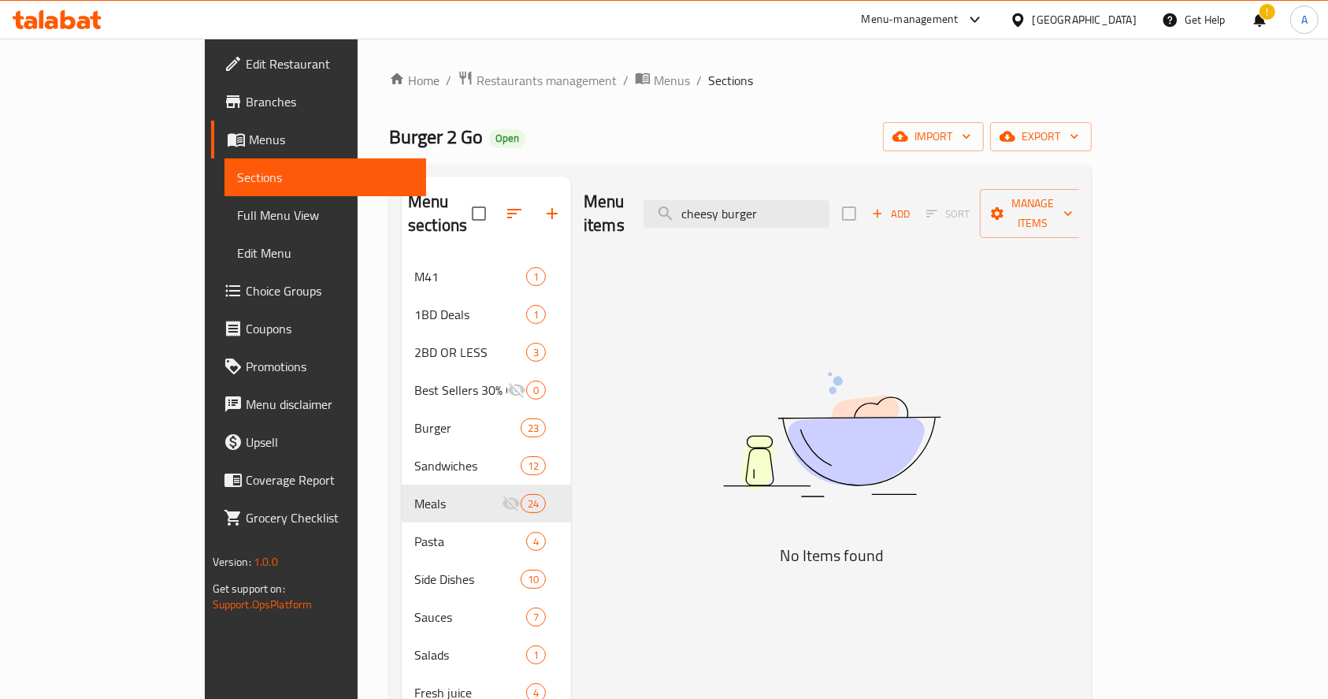
drag, startPoint x: 1117, startPoint y: 524, endPoint x: 1109, endPoint y: 504, distance: 21.2
click at [1079, 524] on div "Menu items cheesy burger Add Sort Manage items No Items found" at bounding box center [825, 525] width 508 height 699
drag, startPoint x: 844, startPoint y: 206, endPoint x: 807, endPoint y: 213, distance: 38.6
click at [807, 213] on input "cheesy burger" at bounding box center [737, 214] width 186 height 28
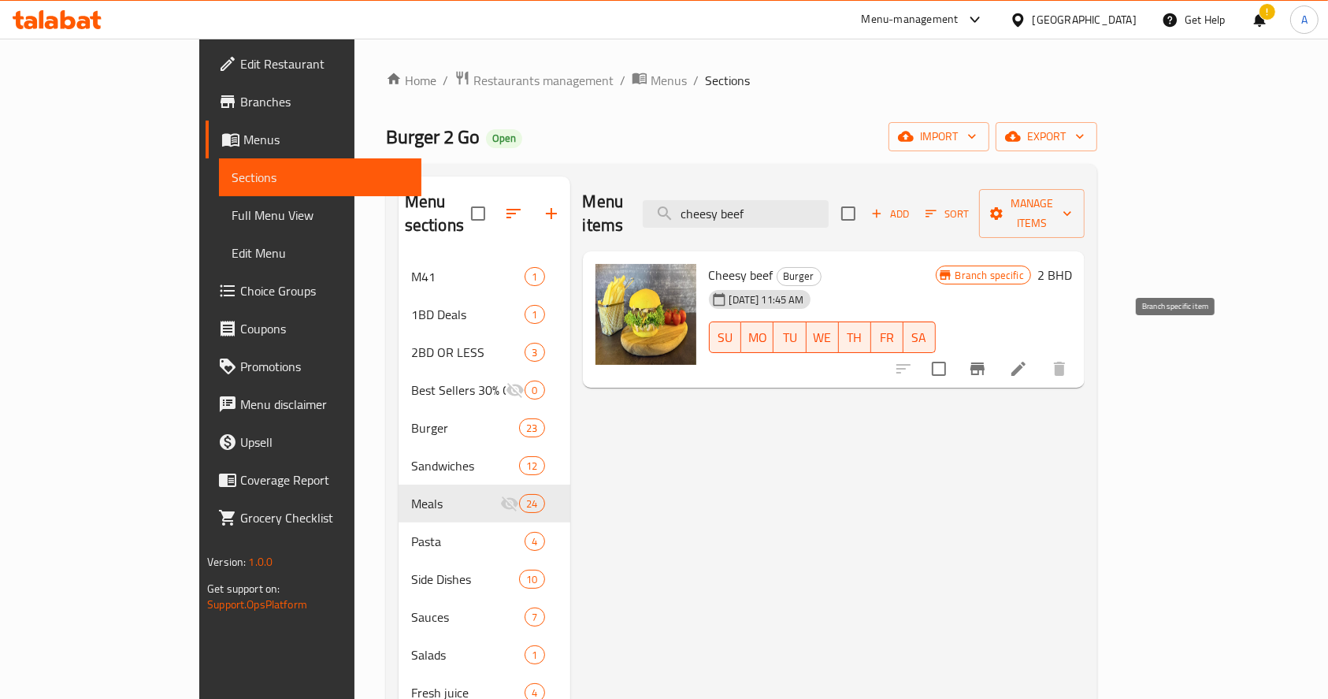
type input "cheesy beef"
click at [996, 355] on button "Branch-specific-item" at bounding box center [978, 369] width 38 height 38
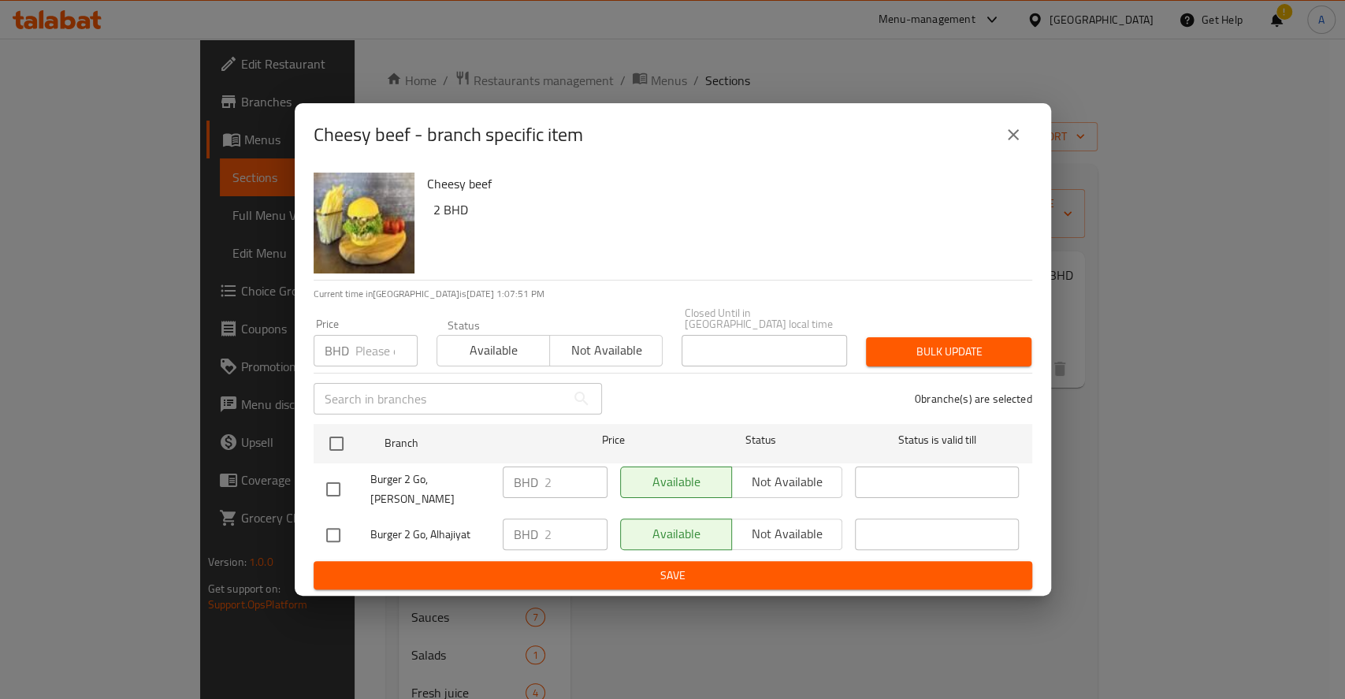
click at [365, 360] on input "number" at bounding box center [386, 351] width 62 height 32
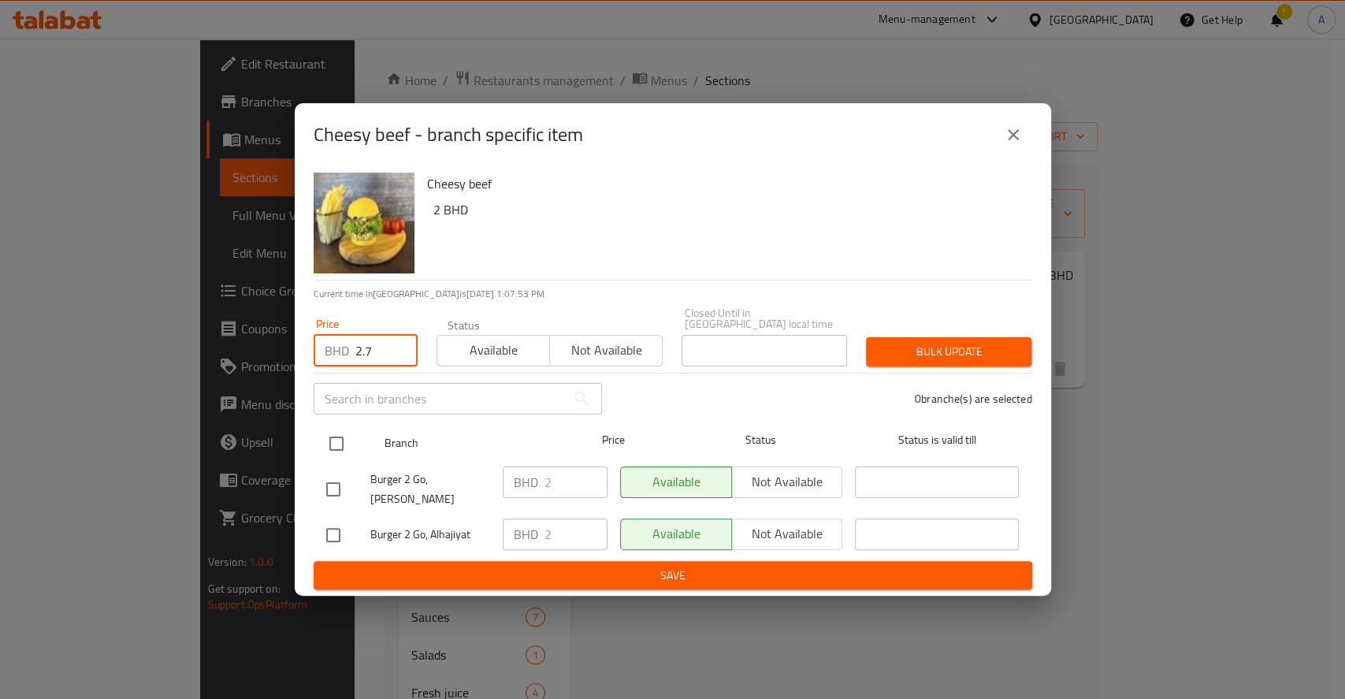
type input "2.7"
click at [340, 439] on input "checkbox" at bounding box center [336, 443] width 33 height 33
checkbox input "true"
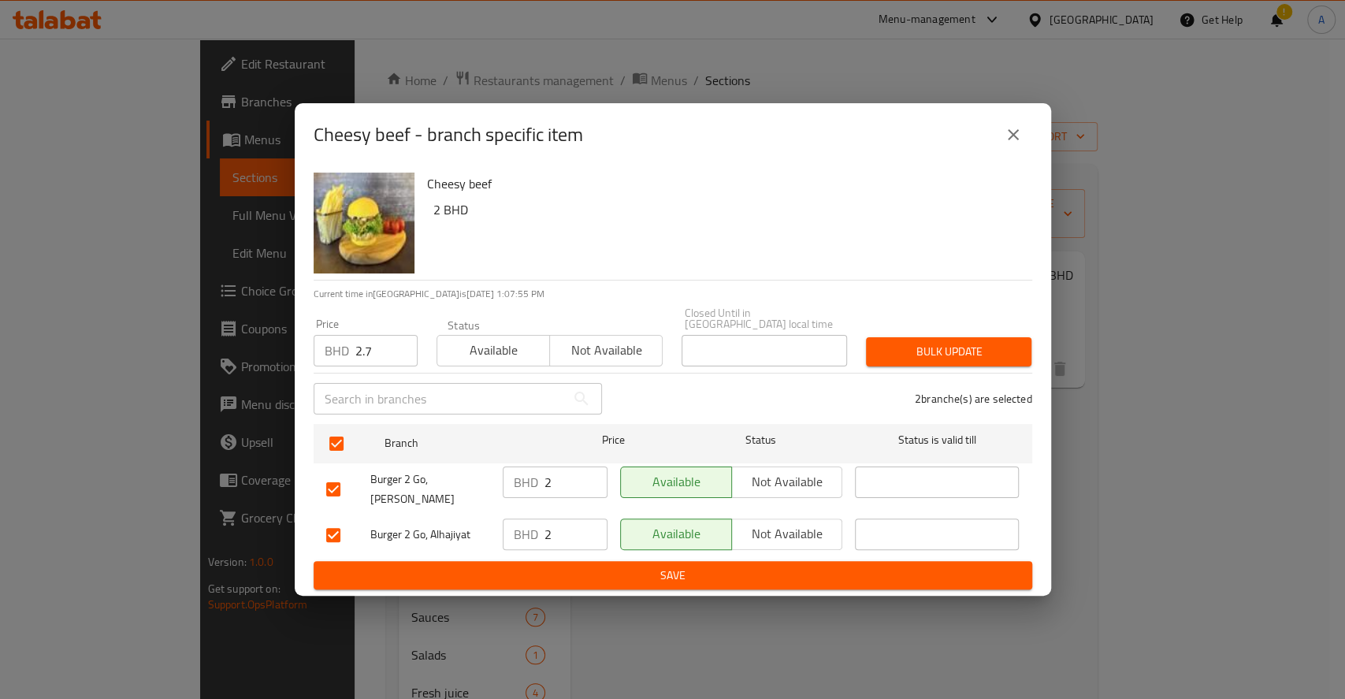
click at [968, 348] on span "Bulk update" at bounding box center [948, 352] width 140 height 20
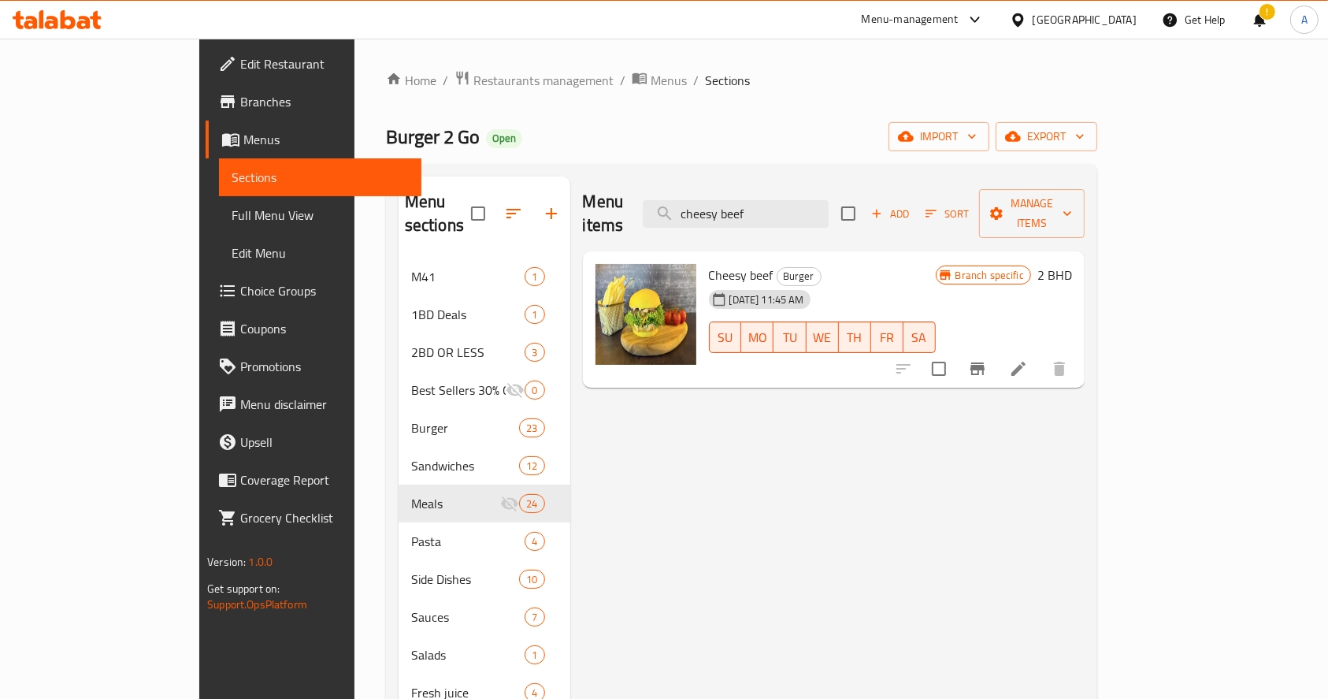
drag, startPoint x: 992, startPoint y: 98, endPoint x: 657, endPoint y: 28, distance: 342.0
click at [992, 98] on div "Home / Restaurants management / Menus / Sections Burger 2 Go Open import export…" at bounding box center [741, 479] width 711 height 818
click at [987, 359] on icon "Branch-specific-item" at bounding box center [977, 368] width 19 height 19
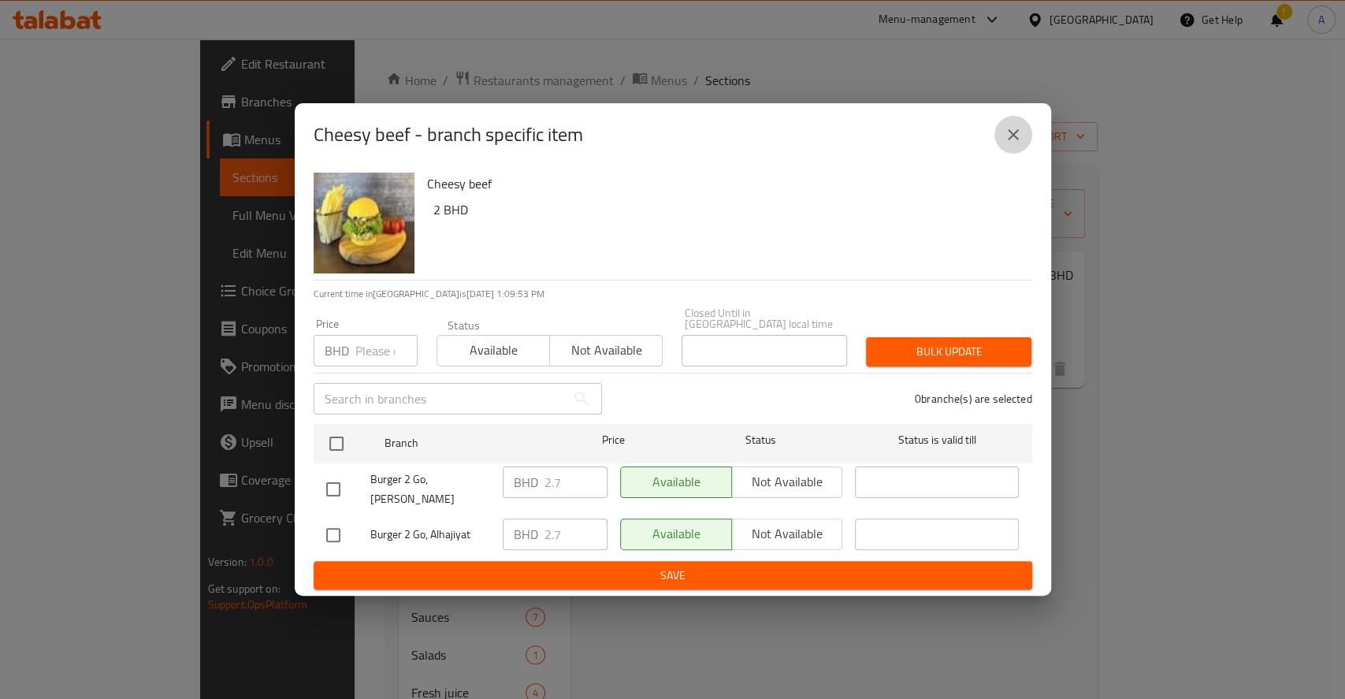
click at [1019, 144] on icon "close" at bounding box center [1013, 134] width 19 height 19
